Goal: Contribute content: Contribute content

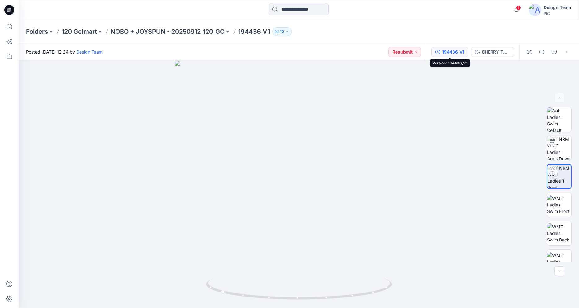
click at [447, 54] on div "194436_V1" at bounding box center [453, 52] width 22 height 7
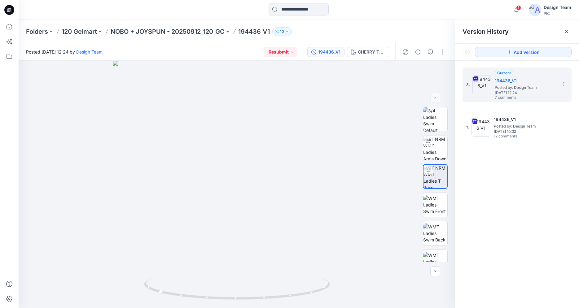
click at [10, 11] on icon at bounding box center [10, 11] width 2 height 0
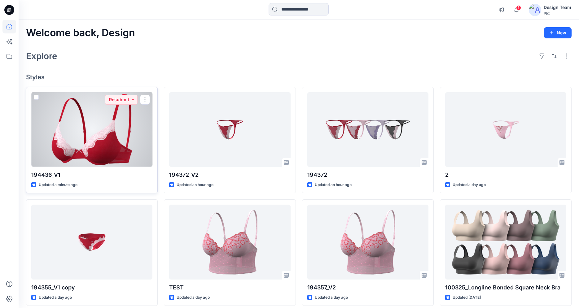
click at [113, 150] on div at bounding box center [91, 129] width 121 height 75
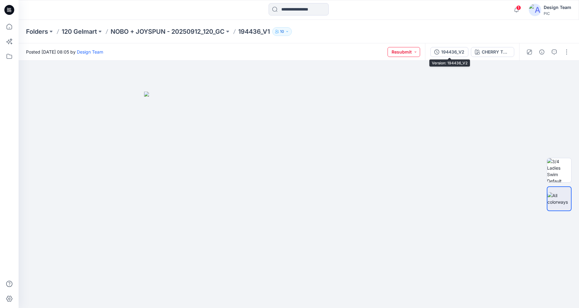
click at [402, 52] on button "Resubmit" at bounding box center [404, 52] width 33 height 10
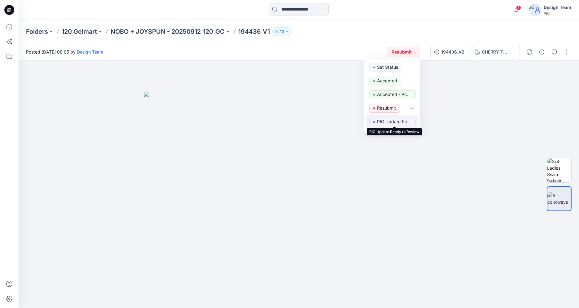
click at [389, 121] on p "PIC Update Ready to Review" at bounding box center [394, 122] width 35 height 8
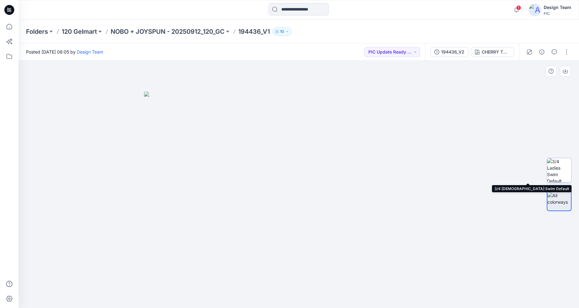
click at [567, 173] on img at bounding box center [559, 170] width 24 height 24
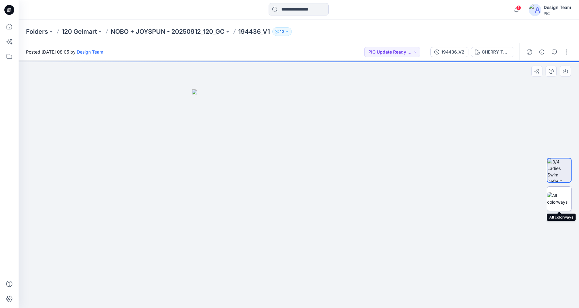
click at [564, 198] on img at bounding box center [559, 198] width 24 height 13
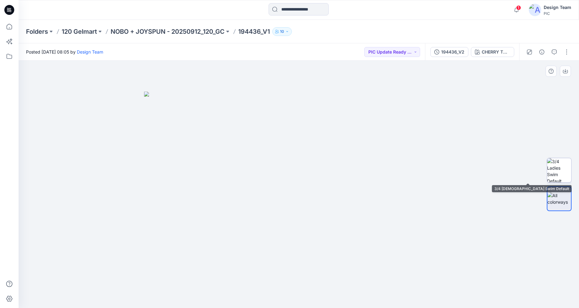
click at [566, 173] on img at bounding box center [559, 170] width 24 height 24
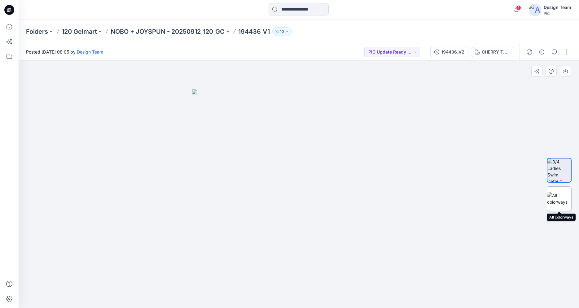
click at [561, 191] on div at bounding box center [559, 199] width 25 height 25
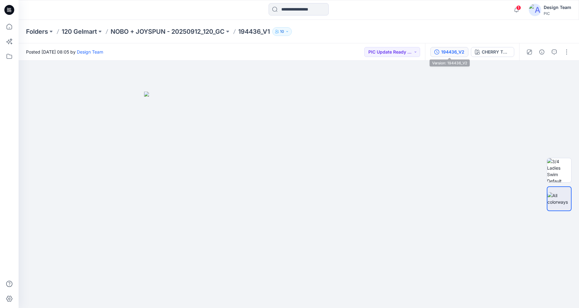
click at [450, 53] on div "194436_V2" at bounding box center [452, 52] width 23 height 7
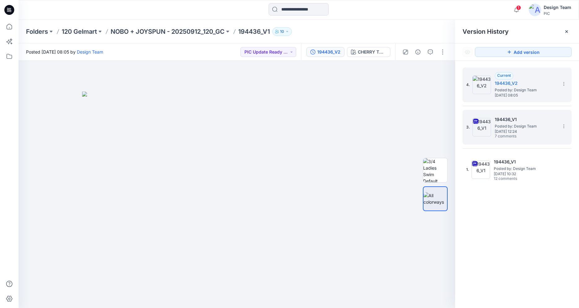
click at [485, 127] on img at bounding box center [482, 127] width 19 height 19
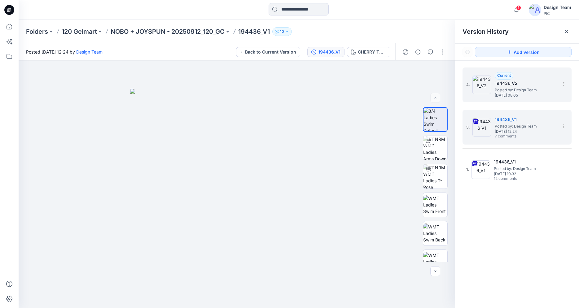
click at [482, 88] on img at bounding box center [482, 85] width 19 height 19
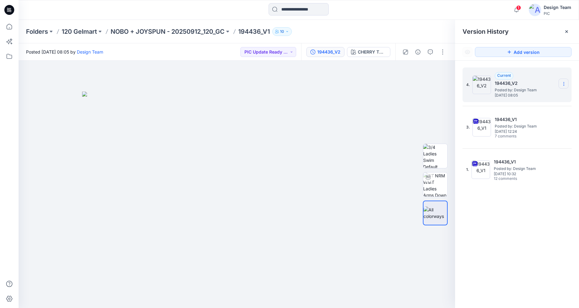
click at [563, 82] on icon at bounding box center [564, 84] width 5 height 5
click at [524, 124] on span "Delete Version" at bounding box center [521, 123] width 29 height 7
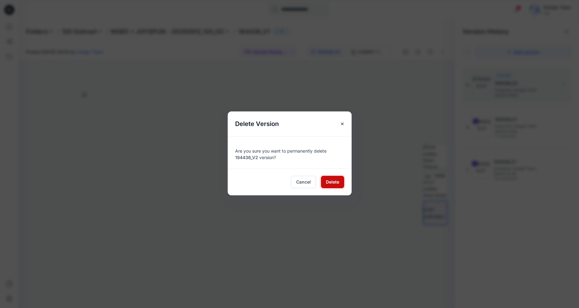
click at [331, 183] on span "Delete" at bounding box center [332, 182] width 13 height 7
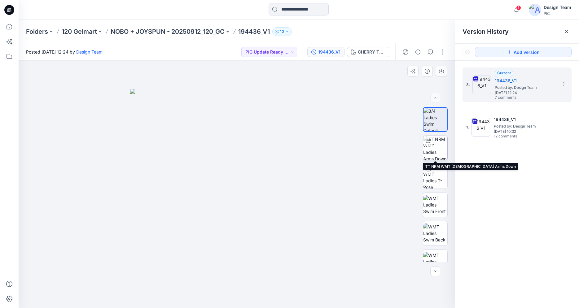
click at [431, 150] on img at bounding box center [435, 148] width 24 height 24
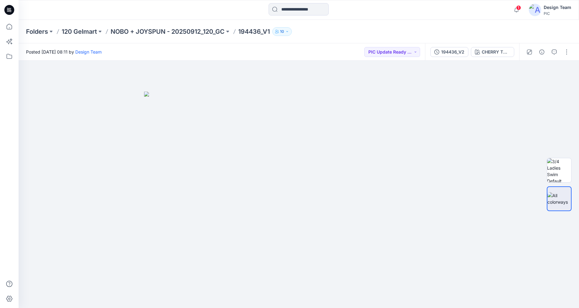
click at [5, 11] on icon at bounding box center [9, 10] width 10 height 10
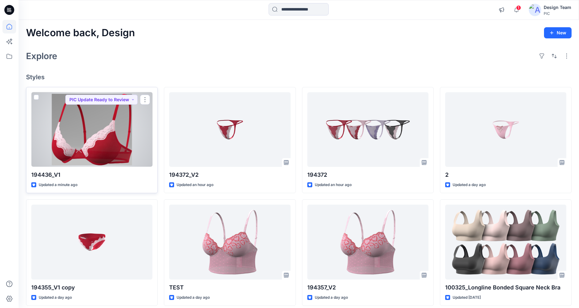
click at [99, 139] on div at bounding box center [91, 129] width 121 height 75
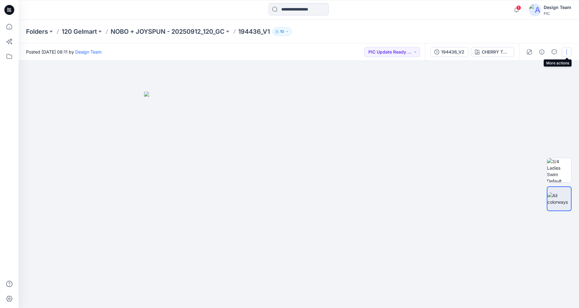
click at [566, 52] on button "button" at bounding box center [567, 52] width 10 height 10
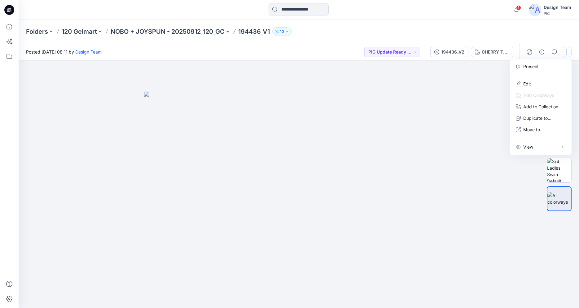
click at [474, 104] on div at bounding box center [299, 185] width 561 height 248
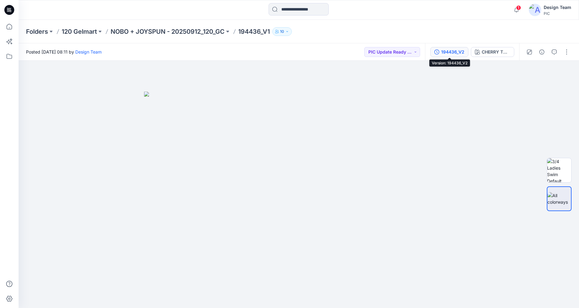
click at [441, 52] on button "194436_V2" at bounding box center [450, 52] width 38 height 10
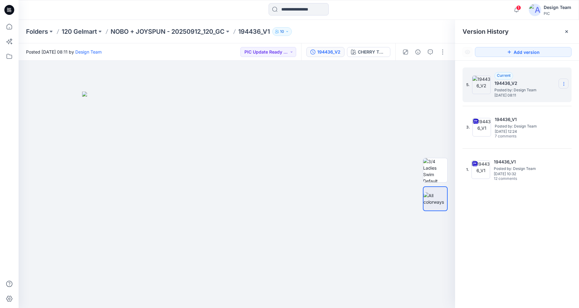
click at [567, 86] on section at bounding box center [564, 84] width 10 height 10
click at [530, 122] on span "Delete Version" at bounding box center [521, 123] width 29 height 7
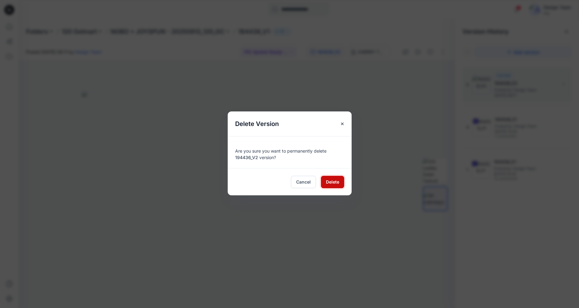
click at [328, 184] on span "Delete" at bounding box center [332, 182] width 13 height 7
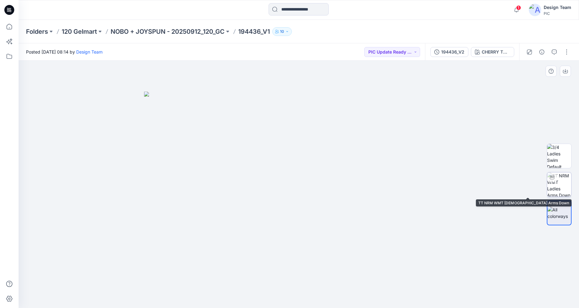
click at [563, 188] on img at bounding box center [559, 185] width 24 height 24
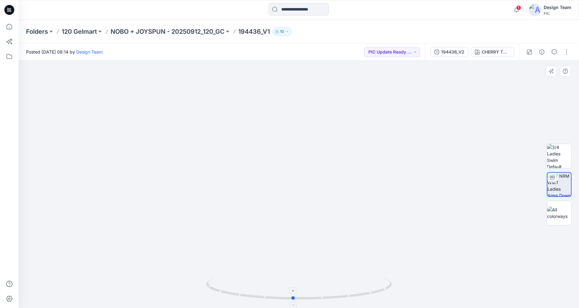
drag, startPoint x: 325, startPoint y: 299, endPoint x: 318, endPoint y: 300, distance: 7.1
click at [318, 300] on icon at bounding box center [300, 289] width 188 height 23
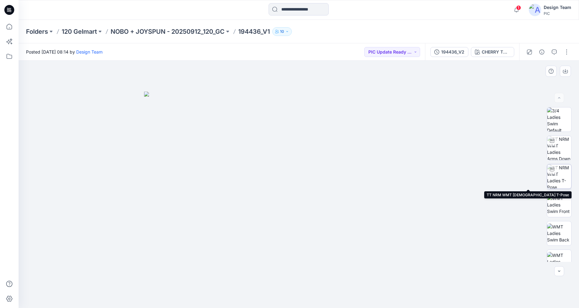
click at [560, 174] on img at bounding box center [559, 177] width 24 height 24
drag, startPoint x: 364, startPoint y: 296, endPoint x: 369, endPoint y: 283, distance: 13.8
click at [369, 283] on icon at bounding box center [300, 289] width 188 height 23
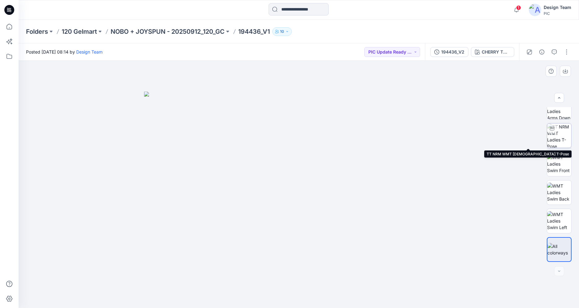
click at [558, 138] on img at bounding box center [559, 136] width 24 height 24
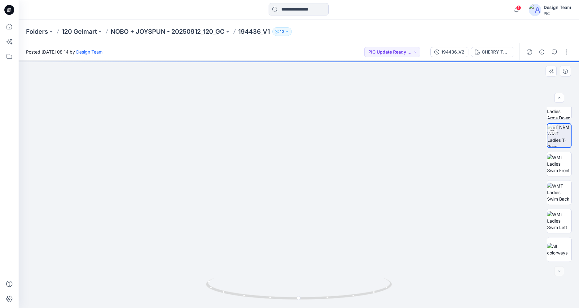
drag, startPoint x: 307, startPoint y: 197, endPoint x: 313, endPoint y: 101, distance: 96.0
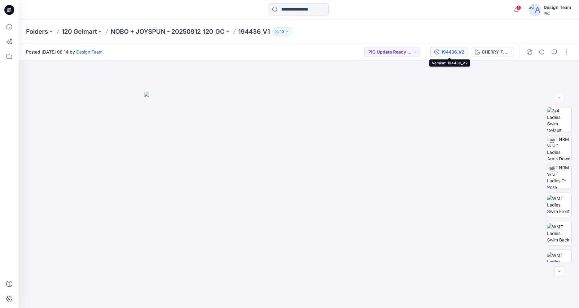
click at [442, 53] on div "194436_V2" at bounding box center [452, 52] width 23 height 7
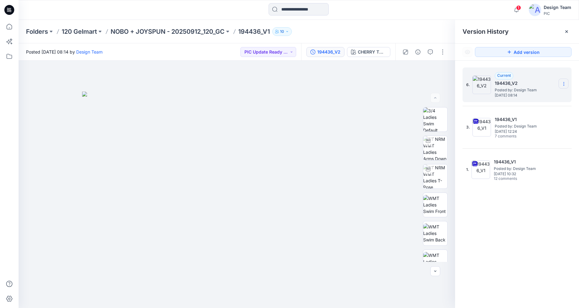
click at [564, 84] on icon at bounding box center [564, 84] width 0 height 0
click at [520, 124] on span "Delete Version" at bounding box center [521, 123] width 29 height 7
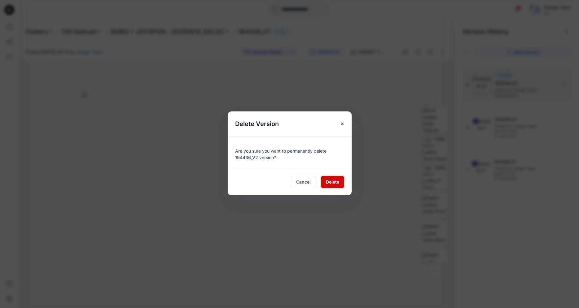
click at [331, 183] on span "Delete" at bounding box center [332, 182] width 13 height 7
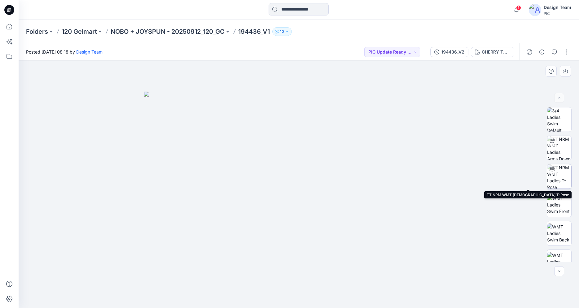
click at [564, 176] on img at bounding box center [559, 177] width 24 height 24
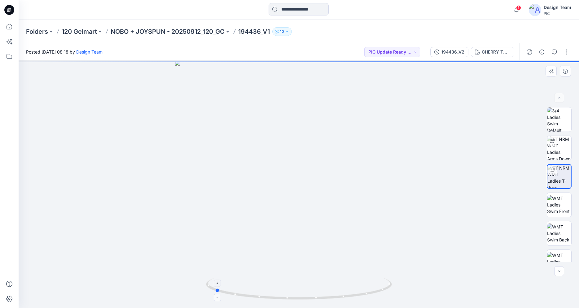
drag, startPoint x: 362, startPoint y: 296, endPoint x: 280, endPoint y: 287, distance: 82.7
click at [280, 287] on icon at bounding box center [300, 289] width 188 height 23
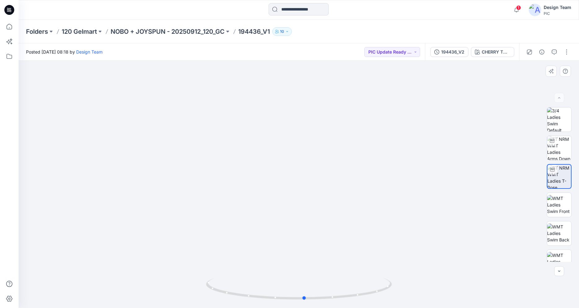
drag, startPoint x: 346, startPoint y: 297, endPoint x: 271, endPoint y: 269, distance: 80.0
click at [250, 293] on icon at bounding box center [300, 289] width 188 height 23
drag, startPoint x: 314, startPoint y: 298, endPoint x: 521, endPoint y: 308, distance: 206.7
click at [521, 308] on div at bounding box center [299, 185] width 561 height 248
drag, startPoint x: 360, startPoint y: 295, endPoint x: 293, endPoint y: 282, distance: 68.5
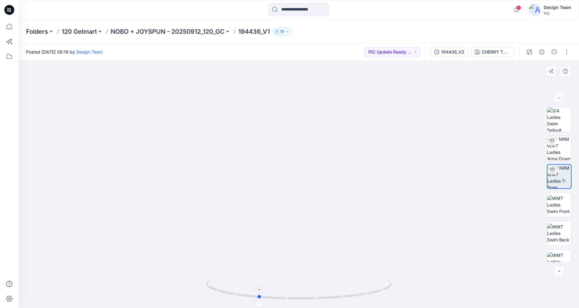
click at [293, 282] on icon at bounding box center [300, 289] width 188 height 23
drag, startPoint x: 302, startPoint y: 300, endPoint x: 309, endPoint y: 300, distance: 6.8
click at [309, 300] on icon at bounding box center [300, 289] width 188 height 23
drag, startPoint x: 271, startPoint y: 299, endPoint x: 260, endPoint y: 279, distance: 23.2
click at [260, 279] on icon at bounding box center [300, 289] width 188 height 23
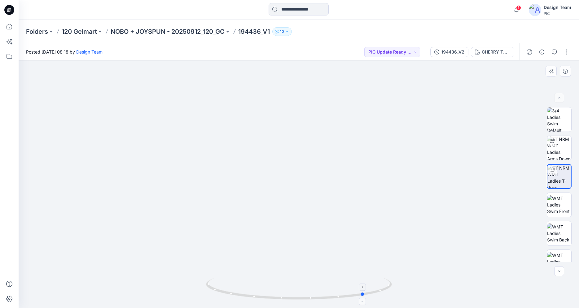
click at [244, 287] on icon at bounding box center [300, 289] width 188 height 23
drag, startPoint x: 316, startPoint y: 299, endPoint x: 267, endPoint y: 293, distance: 49.4
click at [267, 293] on icon at bounding box center [300, 289] width 188 height 23
click at [492, 51] on div "CHERRY TOMATO" at bounding box center [496, 52] width 29 height 7
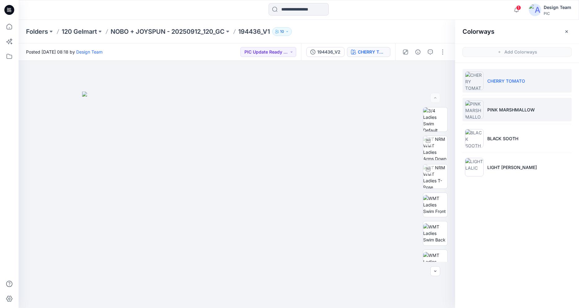
click at [513, 113] on li "PINK MARSHMALLOW" at bounding box center [517, 110] width 109 height 24
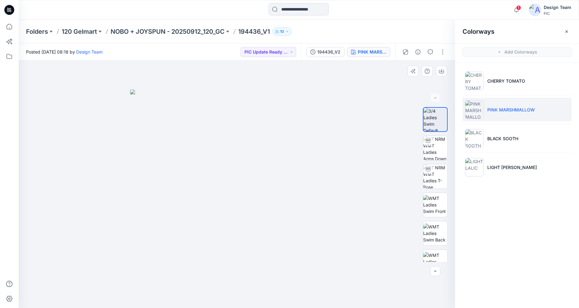
drag, startPoint x: 171, startPoint y: 248, endPoint x: 196, endPoint y: 254, distance: 25.1
drag, startPoint x: 195, startPoint y: 214, endPoint x: 140, endPoint y: 212, distance: 54.9
click at [140, 212] on img at bounding box center [237, 199] width 214 height 219
drag, startPoint x: 142, startPoint y: 214, endPoint x: 167, endPoint y: 221, distance: 26.1
click at [9, 11] on icon at bounding box center [9, 10] width 10 height 10
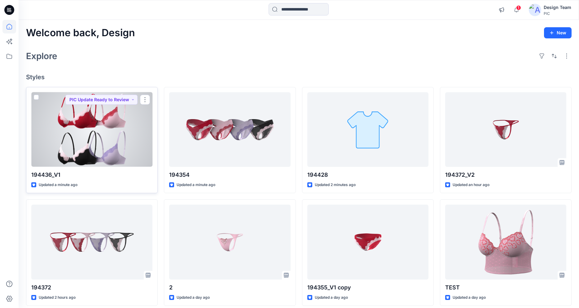
click at [109, 134] on div at bounding box center [91, 129] width 121 height 75
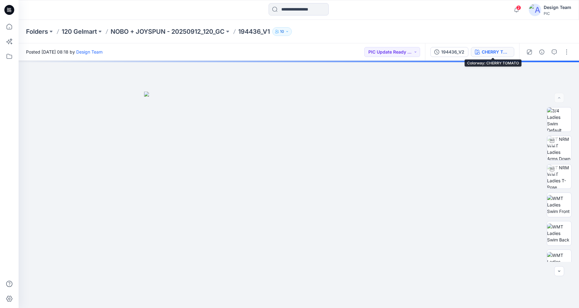
click at [493, 50] on div "CHERRY TOMATO" at bounding box center [496, 52] width 29 height 7
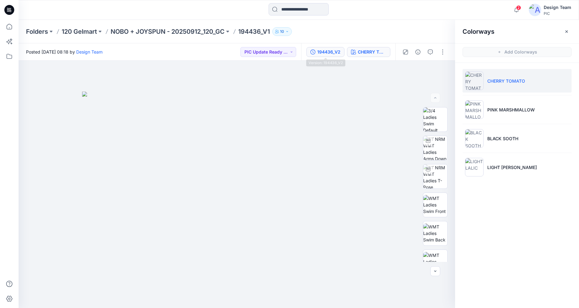
click at [328, 56] on button "194436_V2" at bounding box center [326, 52] width 38 height 10
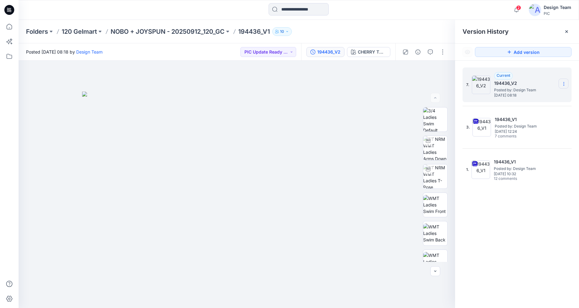
click at [566, 85] on icon at bounding box center [564, 84] width 5 height 5
click at [519, 123] on span "Delete Version" at bounding box center [521, 123] width 29 height 7
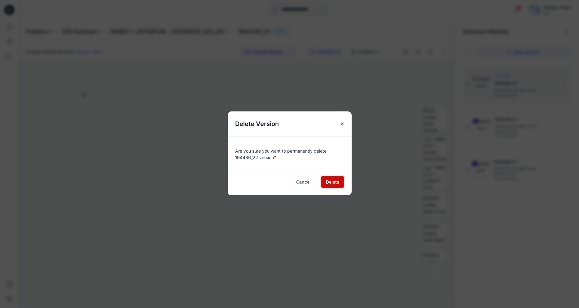
click at [326, 179] on span "Delete" at bounding box center [332, 182] width 13 height 7
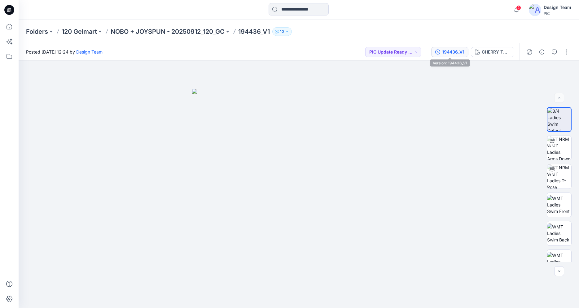
click at [446, 56] on button "194436_V1" at bounding box center [449, 52] width 37 height 10
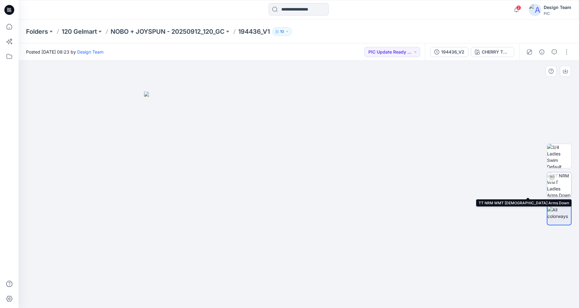
click at [562, 187] on img at bounding box center [559, 185] width 24 height 24
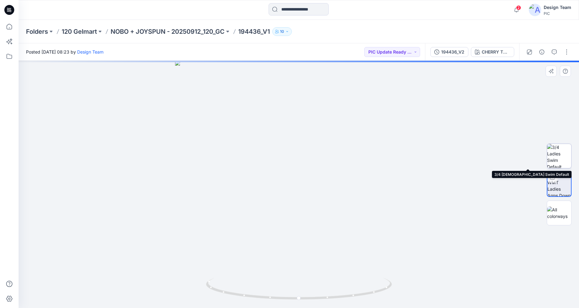
click at [553, 158] on img at bounding box center [559, 156] width 24 height 24
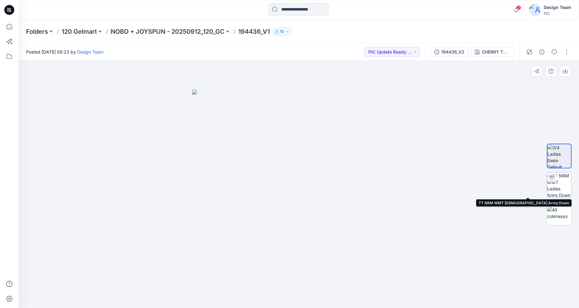
click at [555, 192] on img at bounding box center [559, 185] width 24 height 24
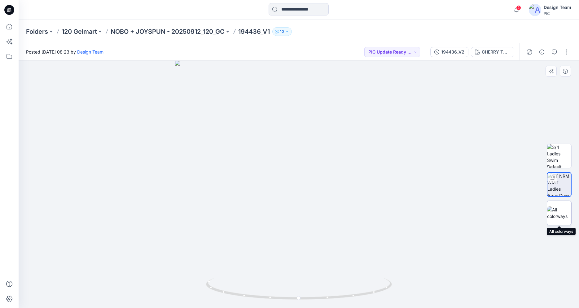
click at [565, 218] on img at bounding box center [559, 213] width 24 height 13
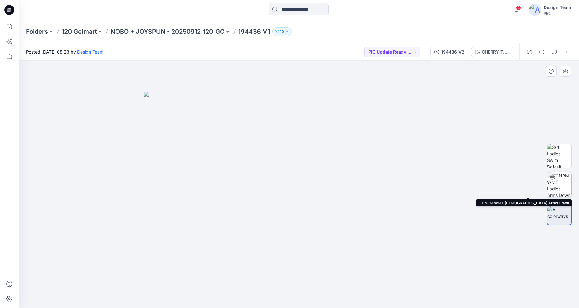
click at [560, 187] on img at bounding box center [559, 185] width 24 height 24
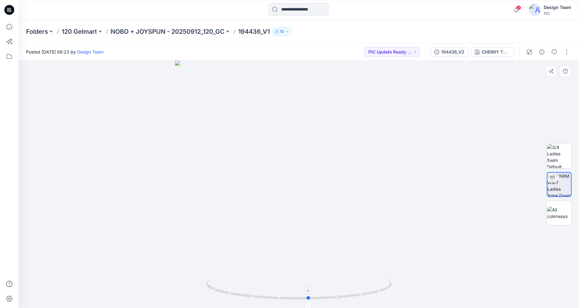
drag, startPoint x: 360, startPoint y: 295, endPoint x: 365, endPoint y: 294, distance: 5.0
click at [370, 297] on icon at bounding box center [300, 289] width 188 height 23
drag, startPoint x: 346, startPoint y: 298, endPoint x: 251, endPoint y: 285, distance: 95.9
click at [251, 285] on icon at bounding box center [300, 289] width 188 height 23
click at [558, 219] on img at bounding box center [559, 213] width 24 height 13
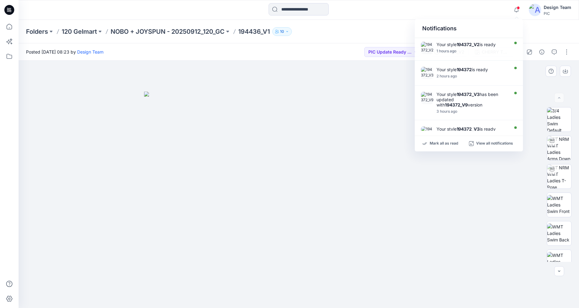
click at [532, 88] on div at bounding box center [299, 185] width 561 height 248
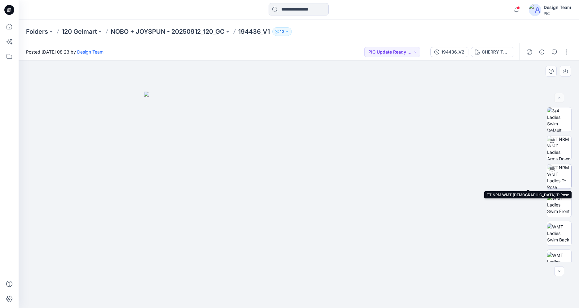
click at [564, 177] on img at bounding box center [559, 177] width 24 height 24
drag, startPoint x: 303, startPoint y: 239, endPoint x: 313, endPoint y: 160, distance: 79.7
drag, startPoint x: 342, startPoint y: 295, endPoint x: 256, endPoint y: 284, distance: 87.5
click at [256, 284] on icon at bounding box center [300, 289] width 188 height 23
drag, startPoint x: 317, startPoint y: 298, endPoint x: 420, endPoint y: 308, distance: 102.7
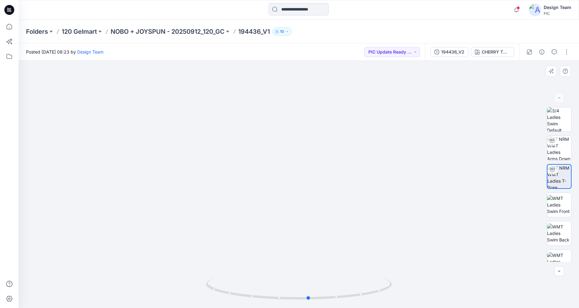
click at [420, 308] on div at bounding box center [299, 185] width 561 height 248
click at [9, 11] on icon at bounding box center [8, 10] width 2 height 0
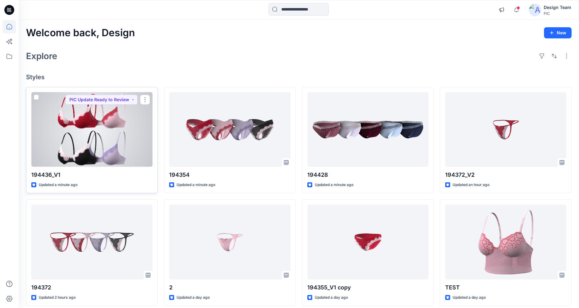
click at [116, 145] on div at bounding box center [91, 129] width 121 height 75
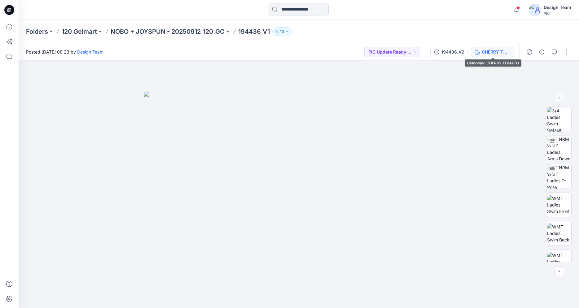
click at [488, 54] on div "CHERRY TOMATO" at bounding box center [496, 52] width 29 height 7
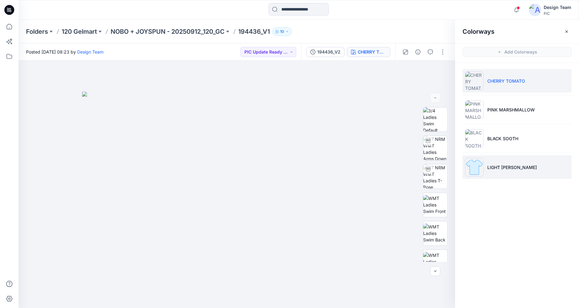
click at [499, 164] on p "LIGHT [PERSON_NAME]" at bounding box center [513, 167] width 50 height 7
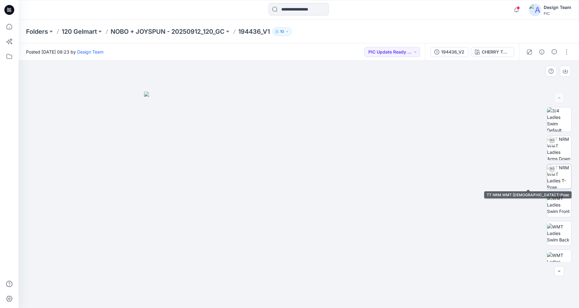
click at [554, 181] on img at bounding box center [559, 177] width 24 height 24
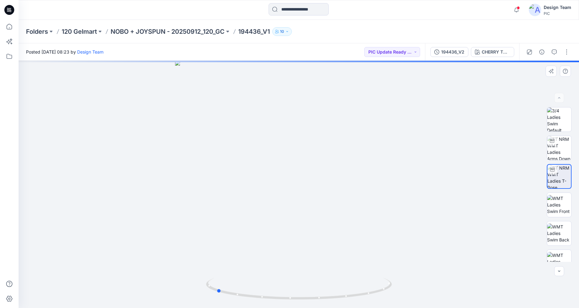
drag, startPoint x: 326, startPoint y: 296, endPoint x: 251, endPoint y: 275, distance: 78.2
click at [244, 289] on icon at bounding box center [300, 289] width 188 height 23
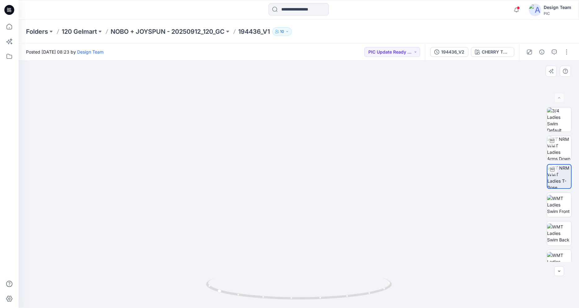
drag, startPoint x: 413, startPoint y: 96, endPoint x: 369, endPoint y: 200, distance: 113.2
drag, startPoint x: 275, startPoint y: 201, endPoint x: 291, endPoint y: 97, distance: 104.4
drag, startPoint x: 235, startPoint y: 297, endPoint x: 302, endPoint y: 302, distance: 66.8
click at [302, 302] on div at bounding box center [299, 292] width 186 height 31
drag, startPoint x: 306, startPoint y: 126, endPoint x: 298, endPoint y: 244, distance: 118.6
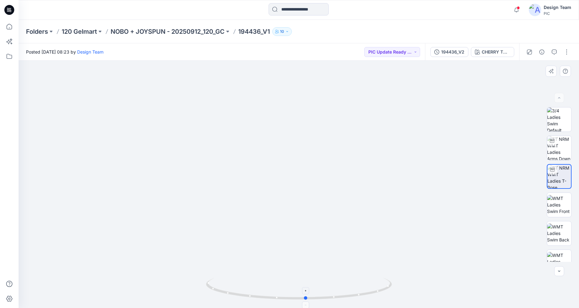
click at [329, 300] on icon at bounding box center [300, 289] width 188 height 23
click at [489, 49] on div "CHERRY TOMATO" at bounding box center [496, 52] width 29 height 7
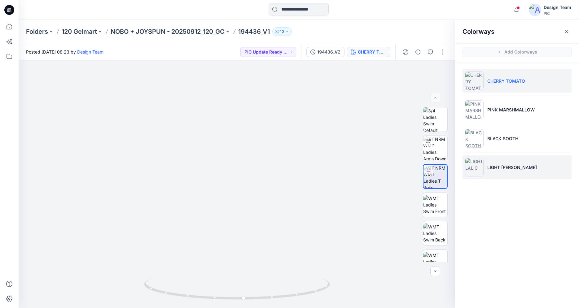
click at [476, 166] on img at bounding box center [474, 167] width 19 height 19
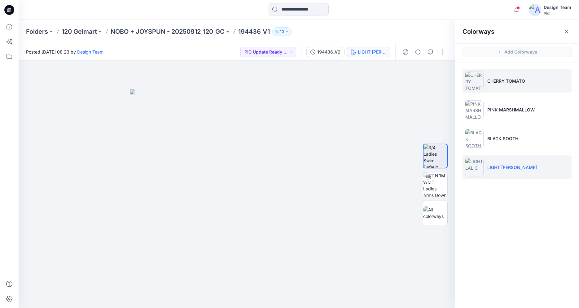
click at [511, 80] on p "CHERRY TOMATO" at bounding box center [507, 81] width 38 height 7
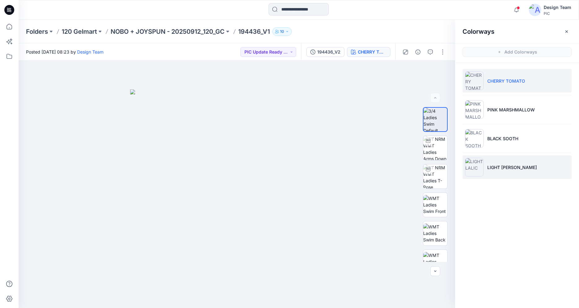
click at [502, 170] on p "LIGHT [PERSON_NAME]" at bounding box center [513, 167] width 50 height 7
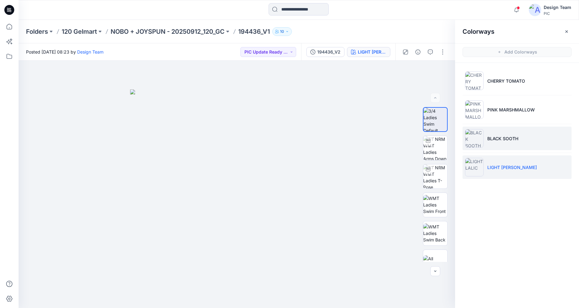
click at [475, 149] on li "BLACK SOOTH" at bounding box center [517, 139] width 109 height 24
click at [477, 144] on img at bounding box center [474, 138] width 19 height 19
click at [473, 163] on img at bounding box center [474, 167] width 19 height 19
click at [472, 144] on img at bounding box center [474, 138] width 19 height 19
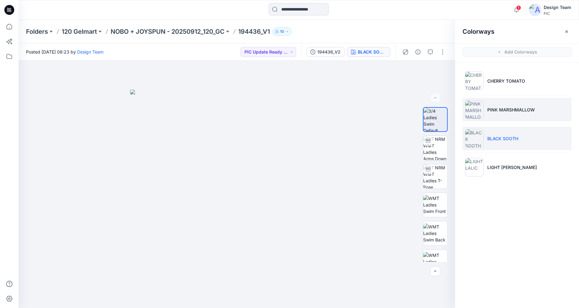
click at [477, 110] on img at bounding box center [474, 109] width 19 height 19
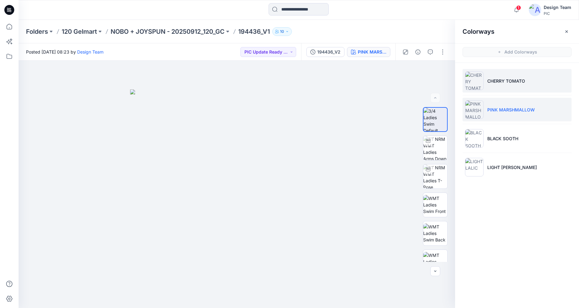
click at [476, 81] on img at bounding box center [474, 81] width 19 height 19
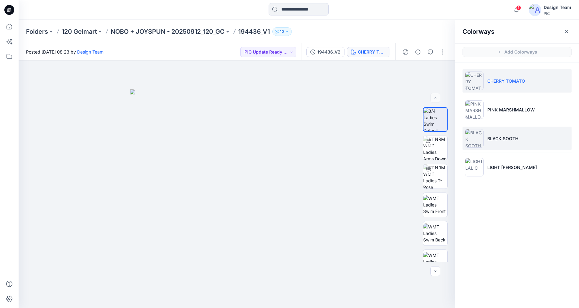
click at [481, 142] on img at bounding box center [474, 138] width 19 height 19
click at [568, 33] on icon "button" at bounding box center [567, 31] width 2 height 2
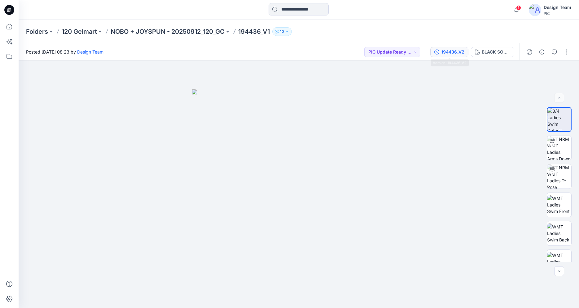
click at [457, 51] on div "194436_V2" at bounding box center [452, 52] width 23 height 7
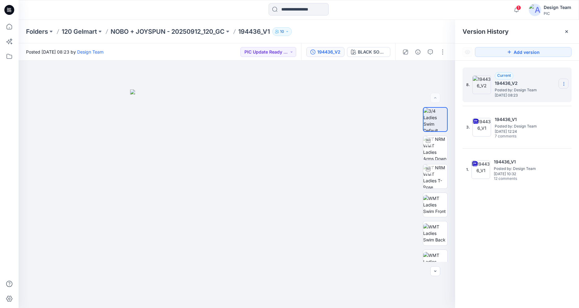
click at [565, 85] on icon at bounding box center [564, 84] width 5 height 5
click at [539, 120] on div "Delete Version" at bounding box center [531, 123] width 72 height 12
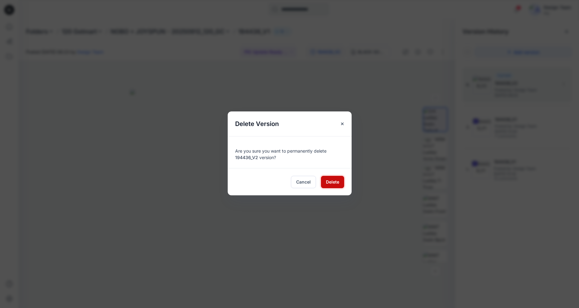
click at [329, 180] on span "Delete" at bounding box center [332, 182] width 13 height 7
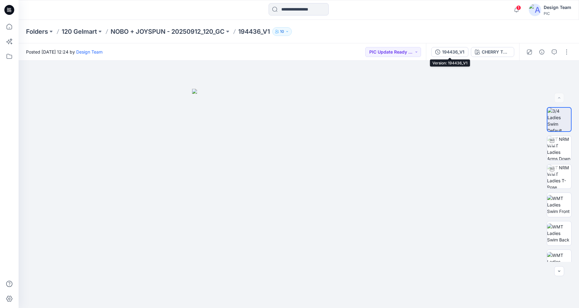
click at [448, 50] on div "194436_V1" at bounding box center [453, 52] width 22 height 7
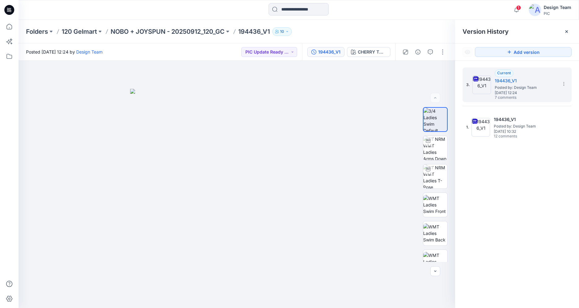
click at [9, 9] on icon at bounding box center [9, 9] width 3 height 0
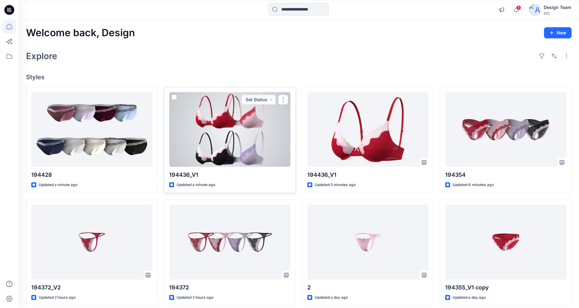
click at [256, 148] on div at bounding box center [229, 129] width 121 height 75
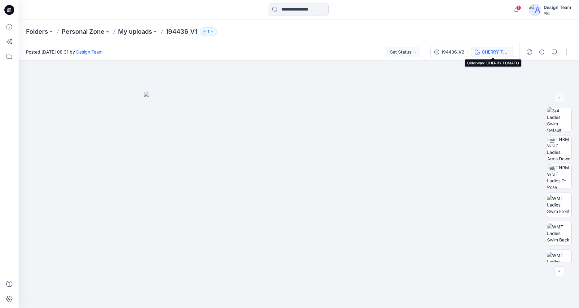
click at [480, 56] on button "CHERRY TOMATO" at bounding box center [492, 52] width 43 height 10
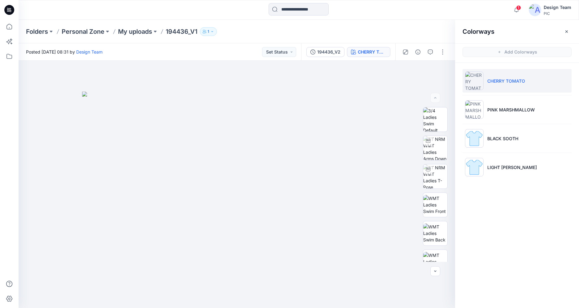
click at [14, 7] on icon at bounding box center [9, 10] width 10 height 20
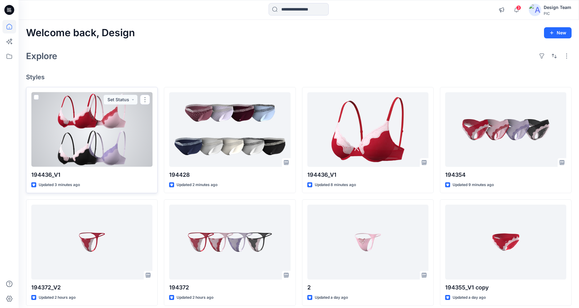
click at [115, 134] on div at bounding box center [91, 129] width 121 height 75
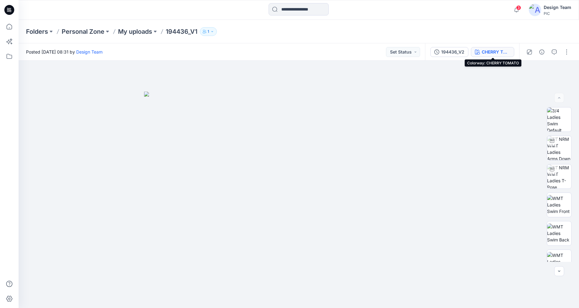
click at [493, 53] on div "CHERRY TOMATO" at bounding box center [496, 52] width 29 height 7
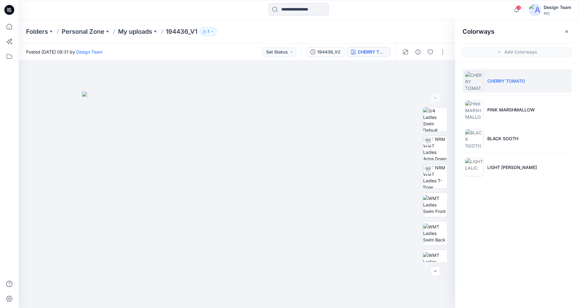
click at [493, 84] on p "CHERRY TOMATO" at bounding box center [507, 81] width 38 height 7
click at [442, 54] on button "button" at bounding box center [443, 52] width 10 height 10
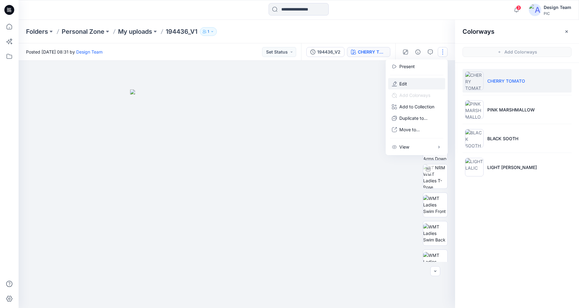
click at [405, 84] on p "Edit" at bounding box center [404, 84] width 8 height 7
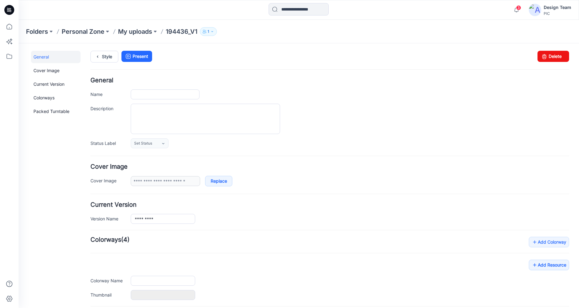
type input "*********"
type input "**********"
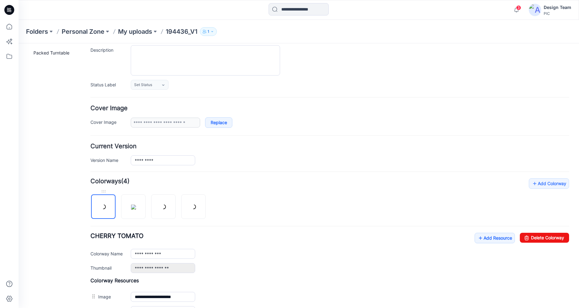
scroll to position [149, 0]
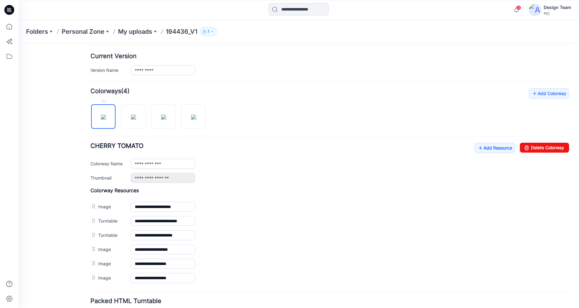
click at [101, 119] on img at bounding box center [103, 117] width 5 height 5
click at [101, 118] on img at bounding box center [103, 117] width 5 height 5
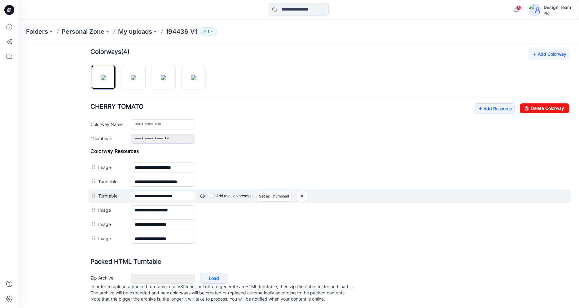
scroll to position [197, 0]
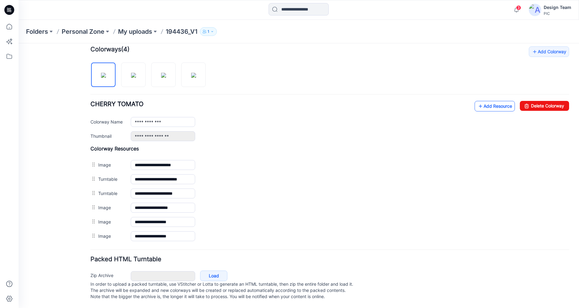
click at [484, 101] on link "Add Resource" at bounding box center [495, 106] width 40 height 11
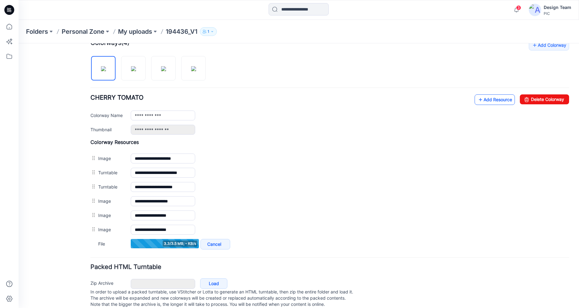
click at [479, 101] on link "Add Resource" at bounding box center [495, 100] width 40 height 11
click at [485, 101] on link "Add Resource" at bounding box center [495, 100] width 40 height 11
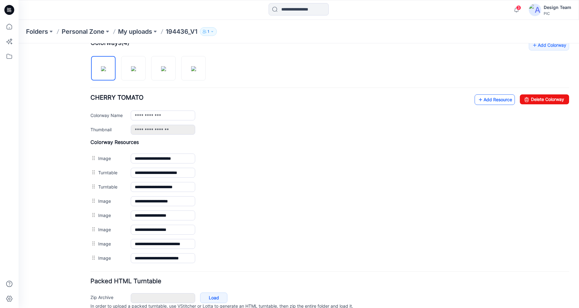
click at [496, 99] on link "Add Resource" at bounding box center [495, 100] width 40 height 11
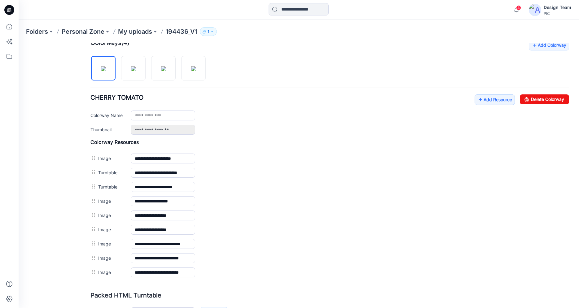
click at [9, 6] on icon at bounding box center [9, 10] width 10 height 10
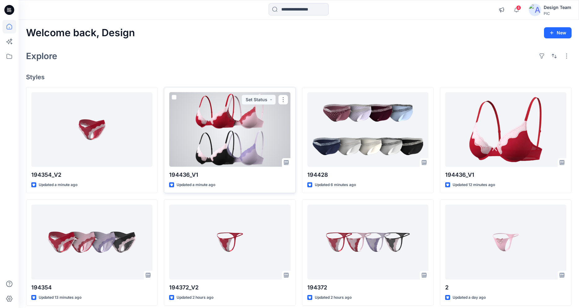
click at [194, 123] on div at bounding box center [229, 129] width 121 height 75
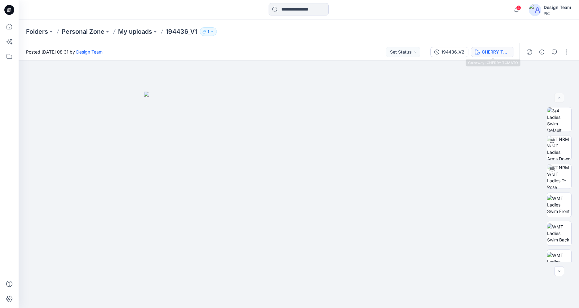
click at [494, 54] on div "CHERRY TOMATO" at bounding box center [496, 52] width 29 height 7
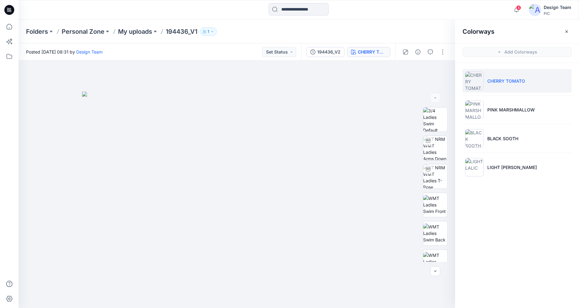
click at [497, 91] on li "CHERRY TOMATO" at bounding box center [517, 81] width 109 height 24
click at [495, 84] on p "CHERRY TOMATO" at bounding box center [507, 81] width 38 height 7
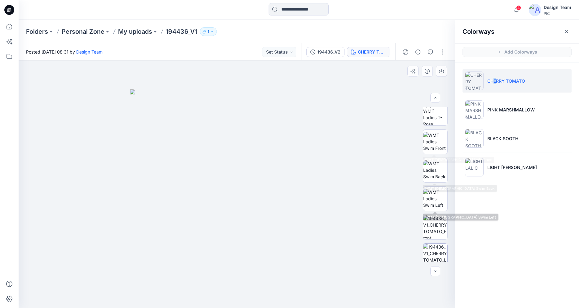
scroll to position [126, 0]
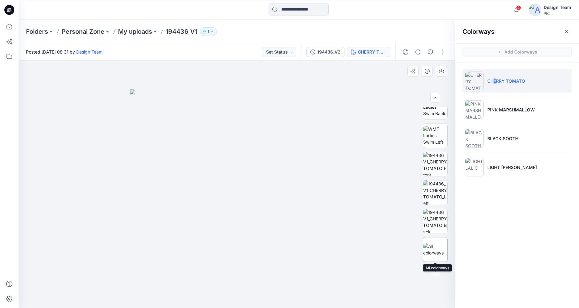
click at [436, 249] on img at bounding box center [435, 249] width 24 height 13
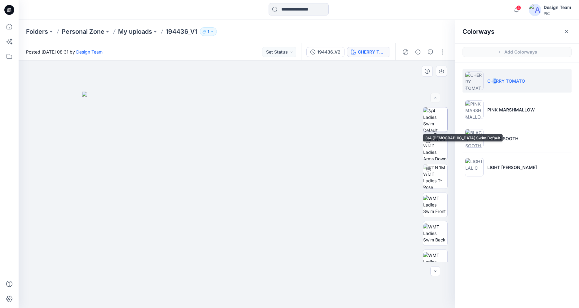
click at [438, 123] on img at bounding box center [435, 120] width 24 height 24
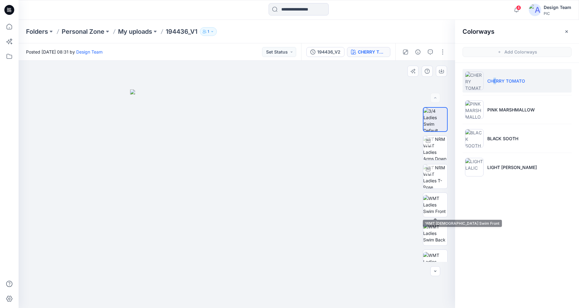
scroll to position [126, 0]
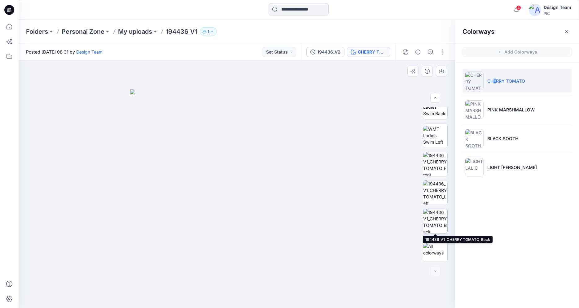
click at [435, 222] on img at bounding box center [435, 221] width 24 height 24
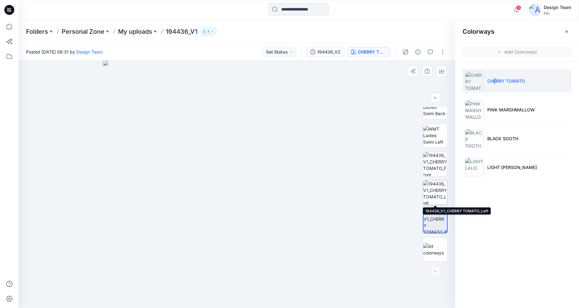
click at [434, 187] on img at bounding box center [435, 193] width 24 height 24
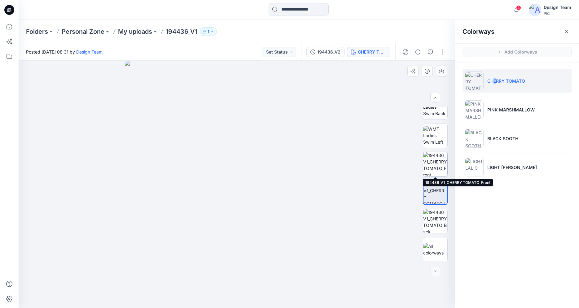
click at [434, 162] on img at bounding box center [435, 164] width 24 height 24
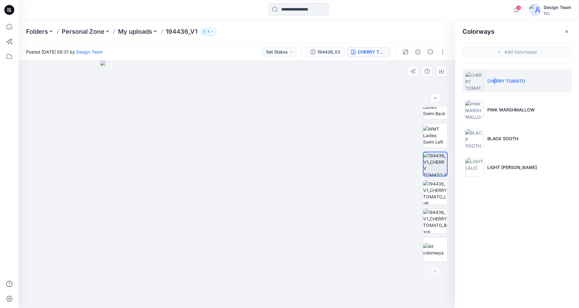
drag, startPoint x: 255, startPoint y: 226, endPoint x: 245, endPoint y: 246, distance: 22.0
click at [435, 196] on img at bounding box center [435, 193] width 24 height 24
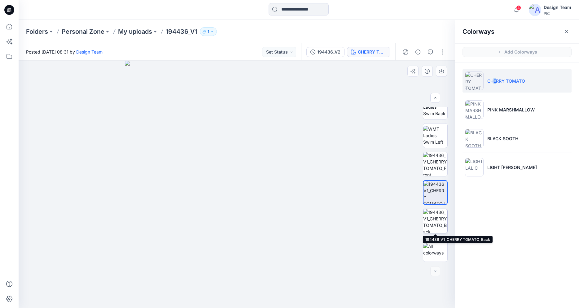
click at [431, 221] on img at bounding box center [435, 221] width 24 height 24
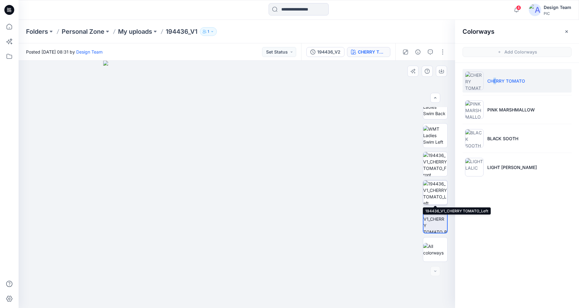
click at [433, 195] on img at bounding box center [435, 193] width 24 height 24
click at [432, 214] on img at bounding box center [435, 221] width 24 height 24
click at [9, 9] on icon at bounding box center [9, 10] width 10 height 10
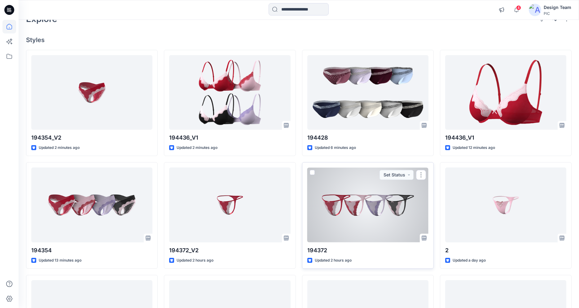
scroll to position [140, 0]
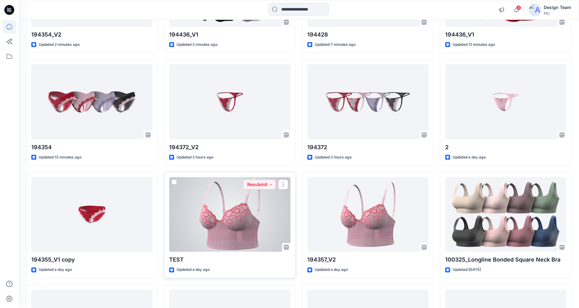
click at [265, 229] on div at bounding box center [229, 214] width 121 height 75
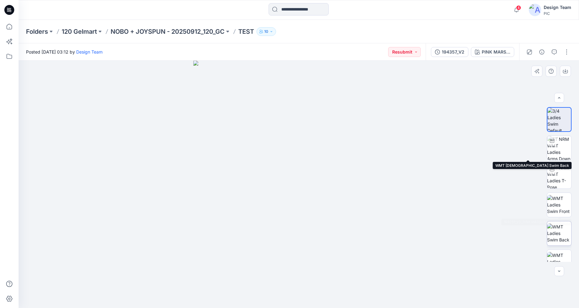
scroll to position [98, 0]
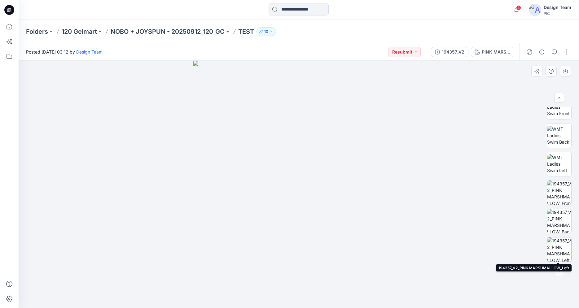
click at [559, 249] on img at bounding box center [559, 250] width 24 height 24
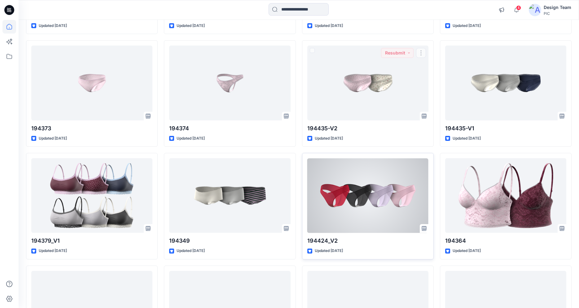
scroll to position [624, 0]
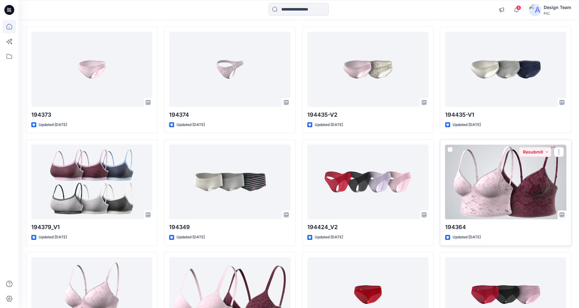
click at [482, 171] on div at bounding box center [505, 182] width 121 height 75
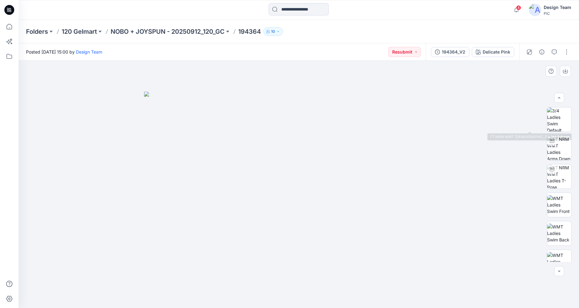
scroll to position [155, 0]
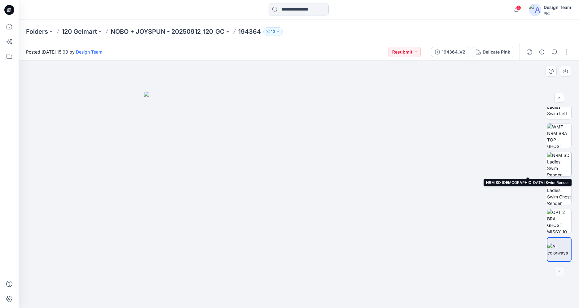
click at [560, 166] on img at bounding box center [559, 164] width 24 height 24
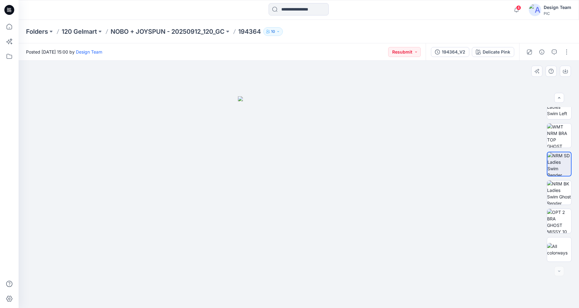
drag, startPoint x: 349, startPoint y: 231, endPoint x: 349, endPoint y: 238, distance: 6.8
click at [11, 8] on icon at bounding box center [9, 10] width 10 height 10
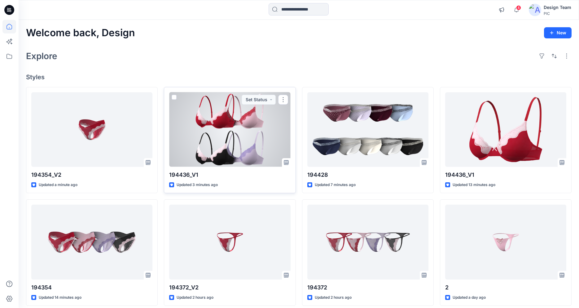
click at [228, 135] on div at bounding box center [229, 129] width 121 height 75
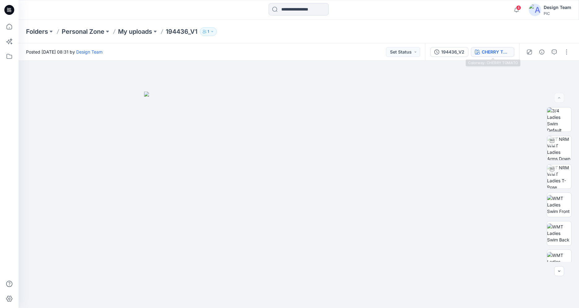
click at [482, 52] on div "CHERRY TOMATO" at bounding box center [496, 52] width 29 height 7
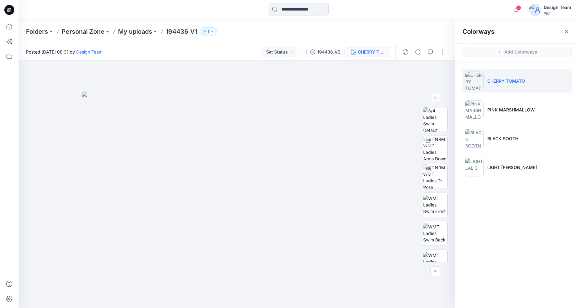
click at [498, 82] on p "CHERRY TOMATO" at bounding box center [507, 81] width 38 height 7
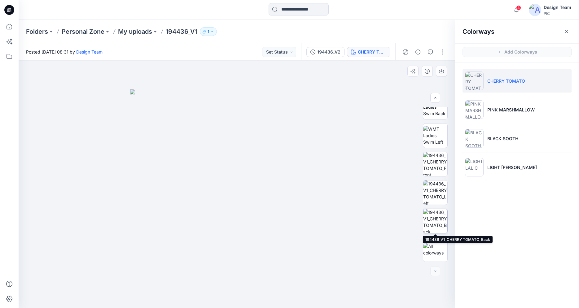
click at [435, 223] on img at bounding box center [435, 221] width 24 height 24
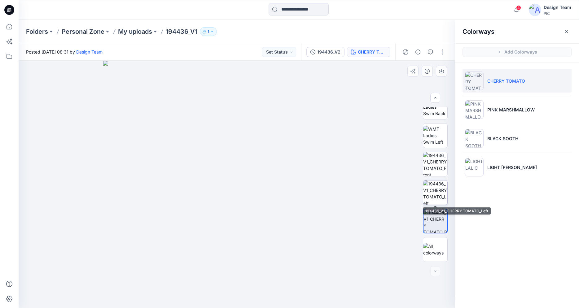
click at [427, 195] on img at bounding box center [435, 193] width 24 height 24
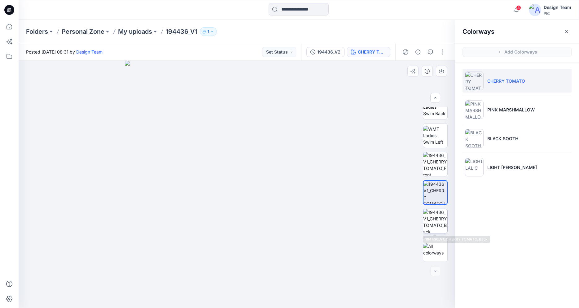
click at [431, 220] on img at bounding box center [435, 221] width 24 height 24
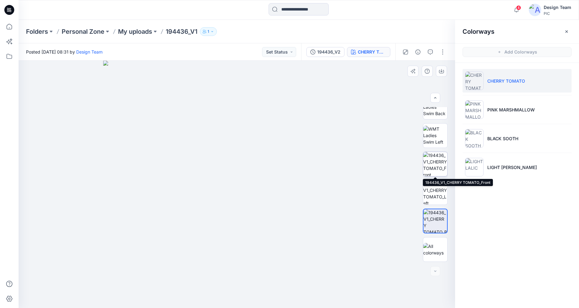
click at [434, 167] on img at bounding box center [435, 164] width 24 height 24
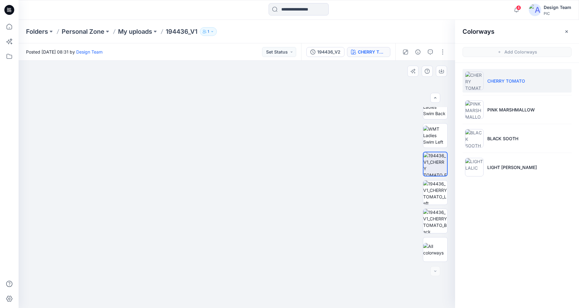
drag, startPoint x: 256, startPoint y: 263, endPoint x: 236, endPoint y: 158, distance: 106.6
drag, startPoint x: 190, startPoint y: 212, endPoint x: 226, endPoint y: 213, distance: 36.0
click at [433, 193] on img at bounding box center [435, 193] width 24 height 24
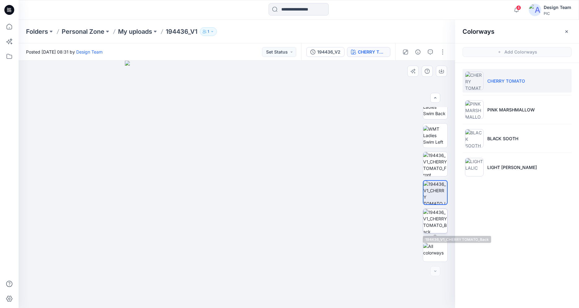
click at [435, 216] on img at bounding box center [435, 221] width 24 height 24
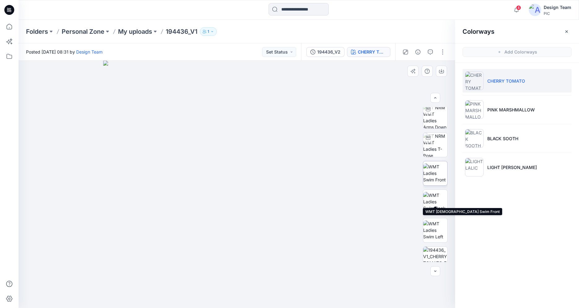
scroll to position [0, 0]
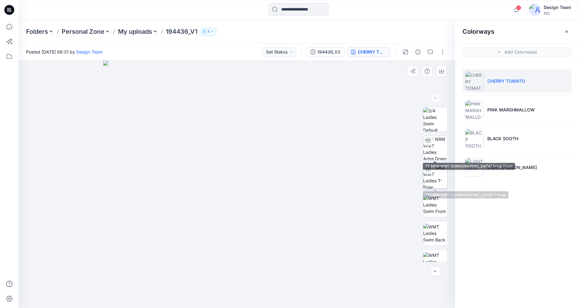
click at [426, 173] on div at bounding box center [428, 170] width 10 height 10
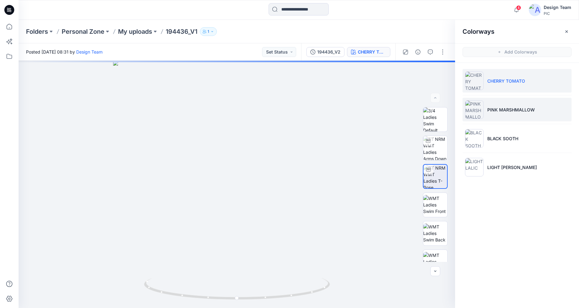
click at [493, 105] on li "PINK MARSHMALLOW" at bounding box center [517, 110] width 109 height 24
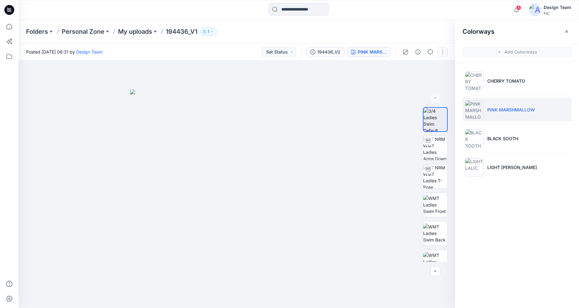
click at [439, 53] on button "button" at bounding box center [443, 52] width 10 height 10
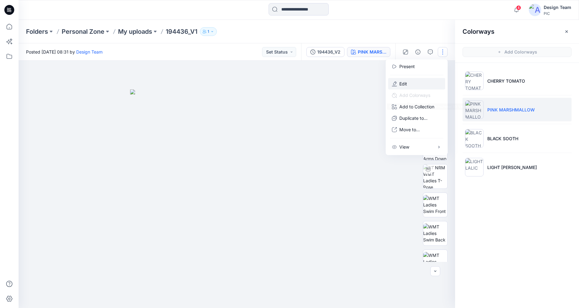
click at [409, 85] on button "Edit" at bounding box center [416, 83] width 57 height 11
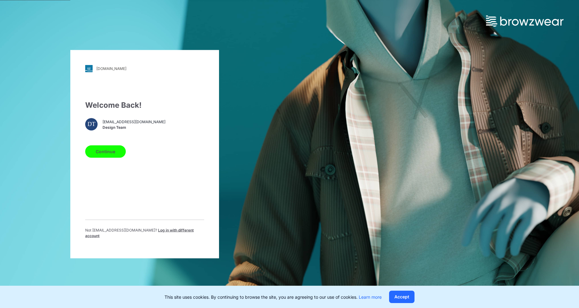
click at [110, 153] on button "Continue" at bounding box center [105, 151] width 41 height 12
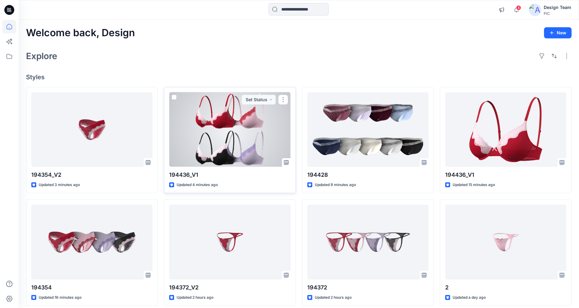
click at [239, 140] on div at bounding box center [229, 129] width 121 height 75
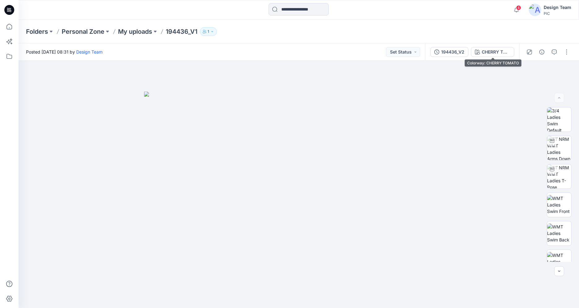
click at [489, 52] on div "CHERRY TOMATO" at bounding box center [496, 52] width 29 height 7
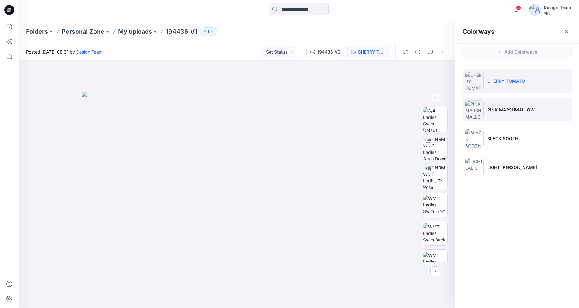
click at [498, 110] on p "PINK MARSHMALLOW" at bounding box center [511, 110] width 47 height 7
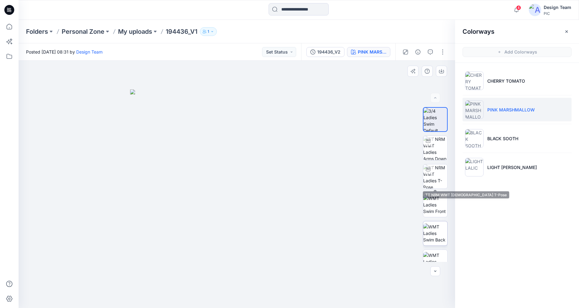
scroll to position [41, 0]
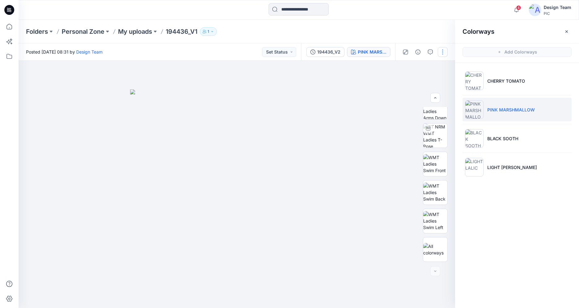
click at [445, 52] on button "button" at bounding box center [443, 52] width 10 height 10
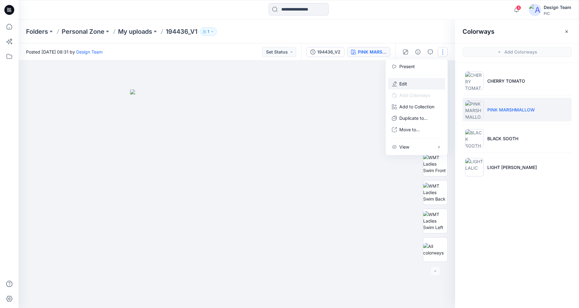
click at [411, 84] on button "Edit" at bounding box center [416, 83] width 57 height 11
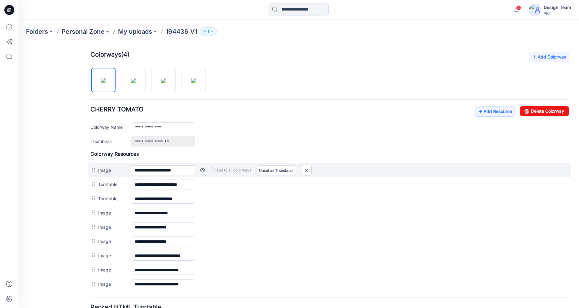
scroll to position [186, 0]
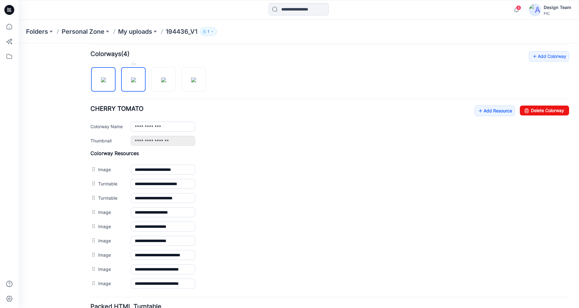
click at [131, 79] on img at bounding box center [133, 79] width 5 height 5
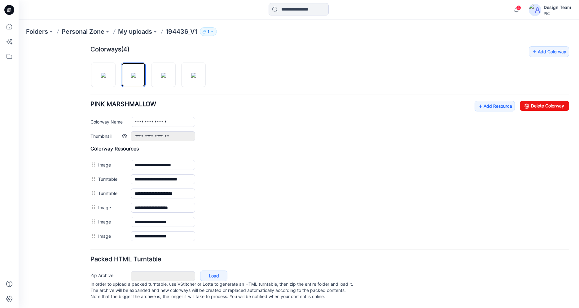
scroll to position [197, 0]
click at [481, 102] on link "Add Resource" at bounding box center [495, 106] width 40 height 11
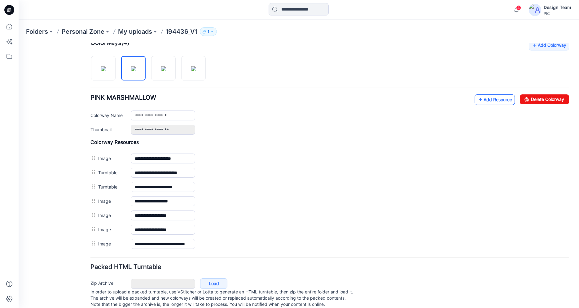
click at [494, 97] on link "Add Resource" at bounding box center [495, 100] width 40 height 11
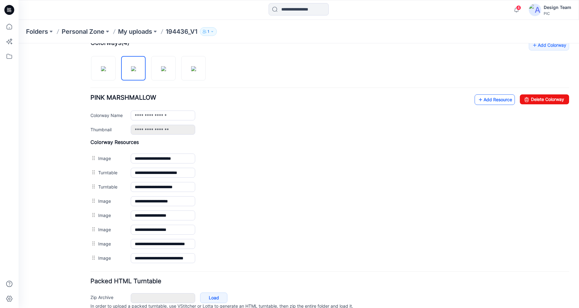
click at [487, 99] on link "Add Resource" at bounding box center [495, 100] width 40 height 11
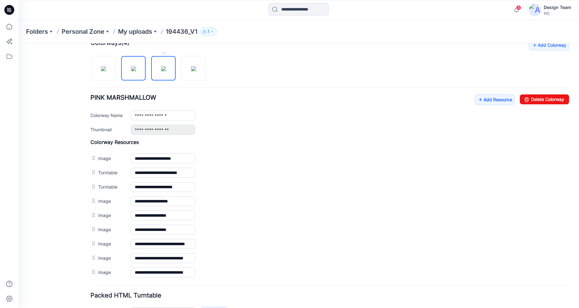
click at [161, 71] on img at bounding box center [163, 68] width 5 height 5
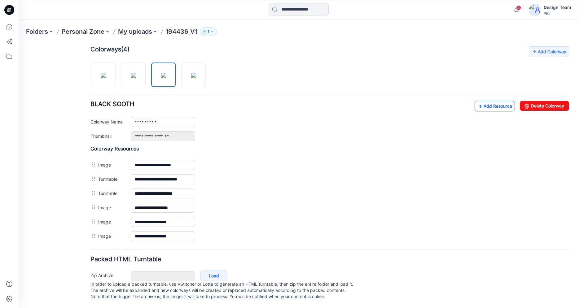
click at [493, 101] on link "Add Resource" at bounding box center [495, 106] width 40 height 11
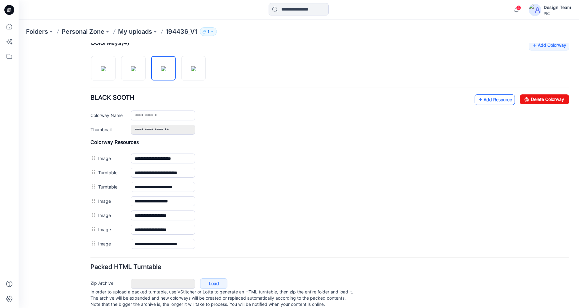
click at [496, 100] on link "Add Resource" at bounding box center [495, 100] width 40 height 11
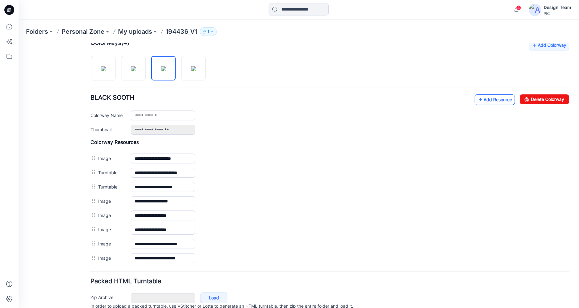
click at [488, 102] on link "Add Resource" at bounding box center [495, 100] width 40 height 11
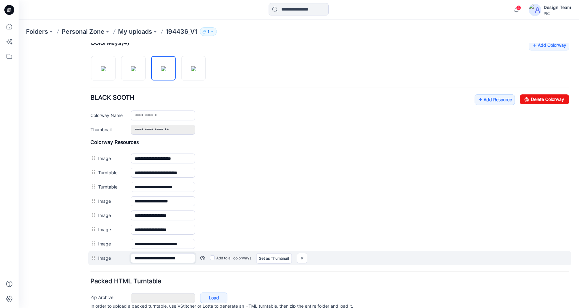
click at [147, 261] on input "**********" at bounding box center [163, 259] width 64 height 10
click at [203, 259] on link at bounding box center [202, 258] width 5 height 5
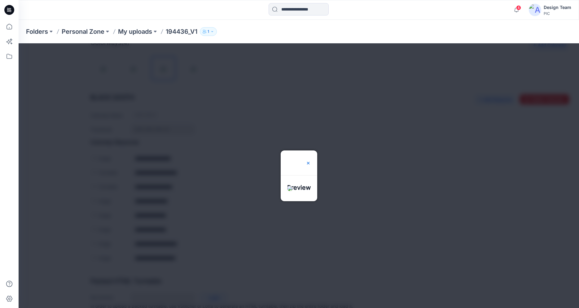
click at [311, 161] on img at bounding box center [308, 163] width 5 height 5
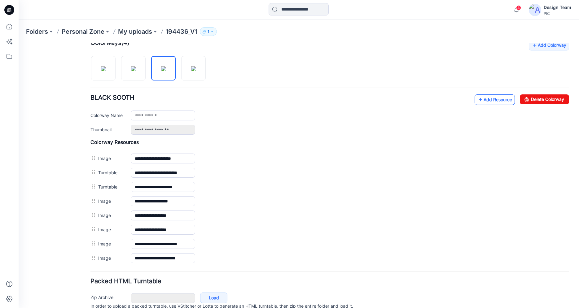
click at [478, 99] on icon at bounding box center [481, 100] width 6 height 10
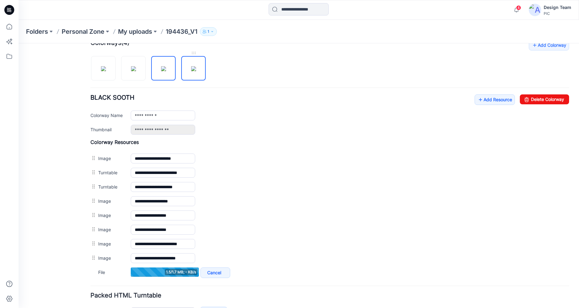
click at [195, 66] on img at bounding box center [193, 68] width 5 height 5
type input "**********"
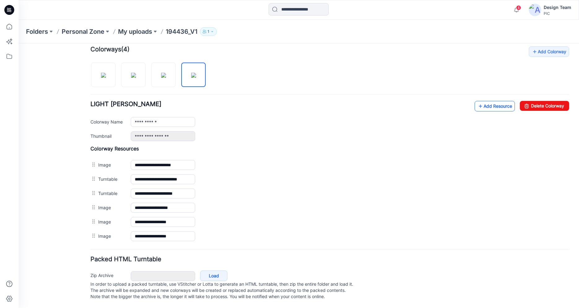
click at [478, 101] on icon at bounding box center [481, 106] width 6 height 10
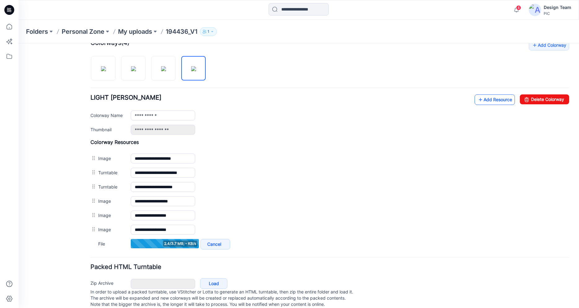
click at [478, 103] on icon at bounding box center [481, 100] width 6 height 10
click at [484, 101] on link "Add Resource" at bounding box center [495, 100] width 40 height 11
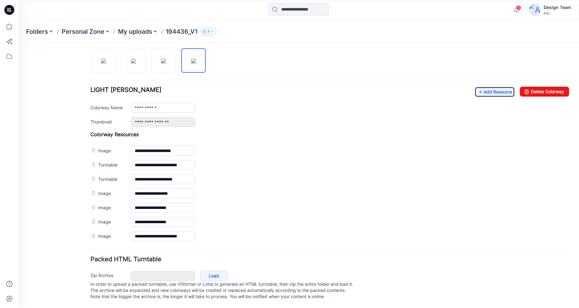
scroll to position [211, 0]
click at [500, 87] on link "Add Resource" at bounding box center [495, 92] width 40 height 11
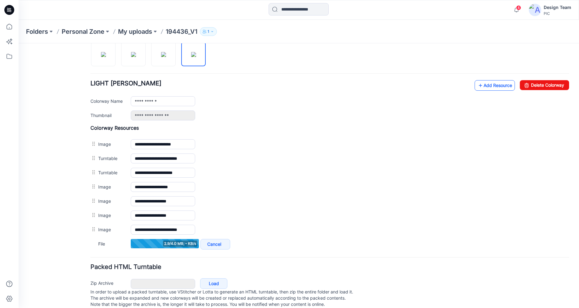
click at [475, 86] on link "Add Resource" at bounding box center [495, 85] width 40 height 11
click at [478, 84] on icon at bounding box center [481, 86] width 6 height 10
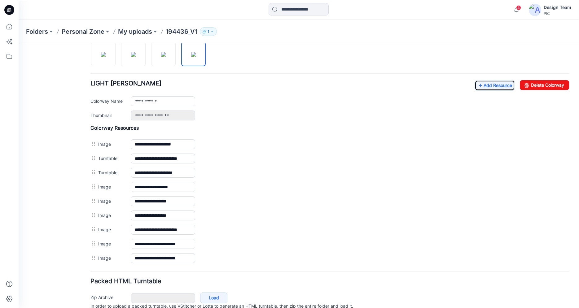
click at [7, 13] on icon at bounding box center [9, 10] width 10 height 10
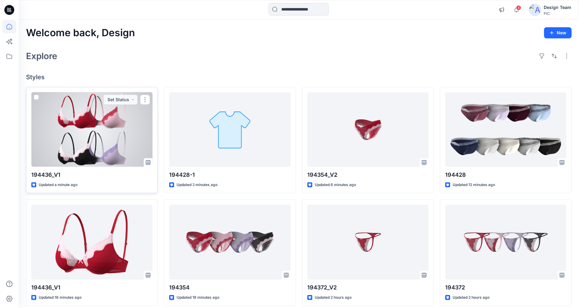
click at [99, 144] on div at bounding box center [91, 129] width 121 height 75
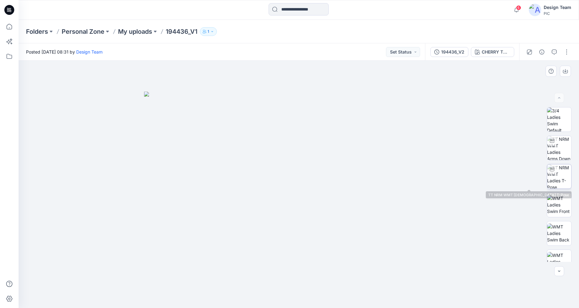
click at [554, 174] on div at bounding box center [552, 170] width 10 height 10
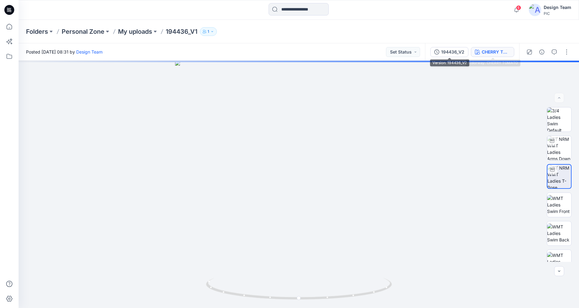
click at [483, 53] on div "CHERRY TOMATO" at bounding box center [496, 52] width 29 height 7
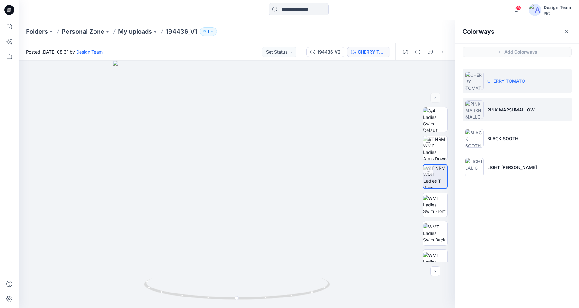
click at [493, 112] on p "PINK MARSHMALLOW" at bounding box center [511, 110] width 47 height 7
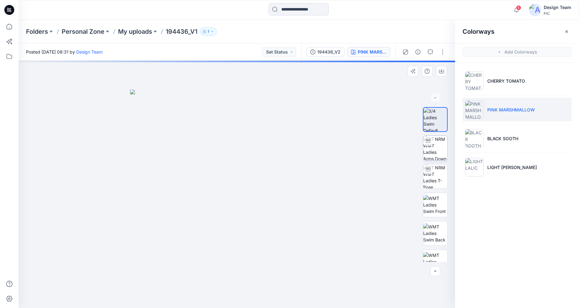
click at [443, 151] on img at bounding box center [435, 148] width 24 height 24
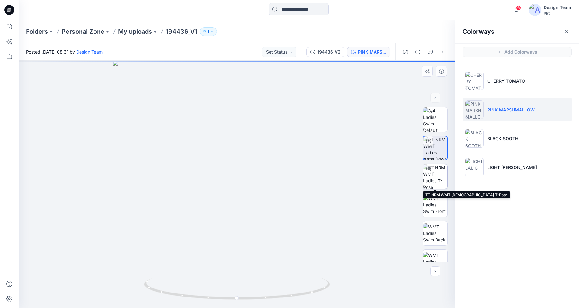
click at [436, 175] on img at bounding box center [435, 177] width 24 height 24
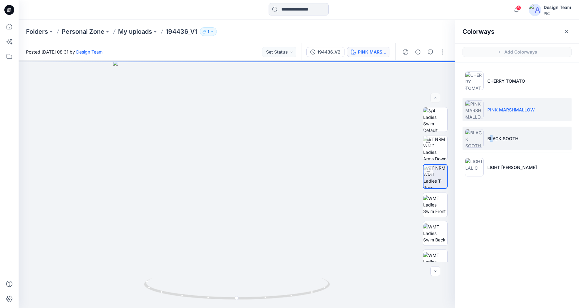
drag, startPoint x: 492, startPoint y: 139, endPoint x: 488, endPoint y: 135, distance: 5.3
click at [491, 139] on p "BLACK SOOTH" at bounding box center [503, 138] width 31 height 7
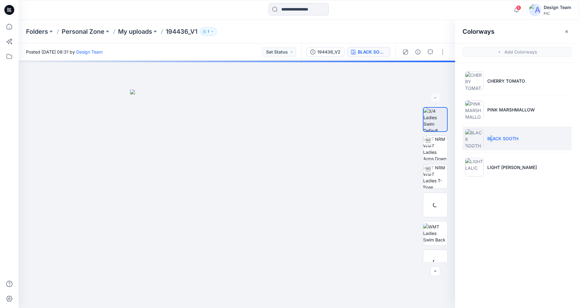
click at [472, 137] on img at bounding box center [474, 138] width 19 height 19
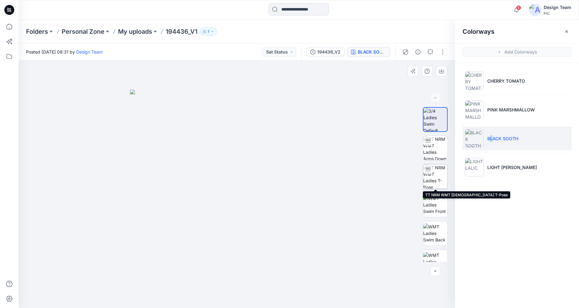
click at [437, 172] on img at bounding box center [435, 177] width 24 height 24
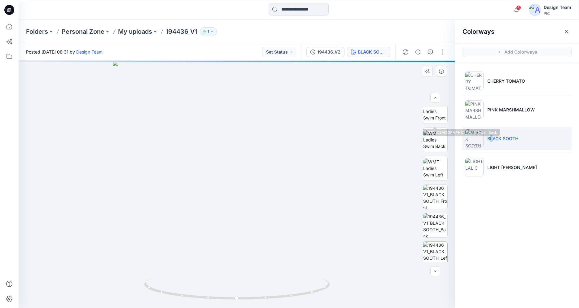
scroll to position [126, 0]
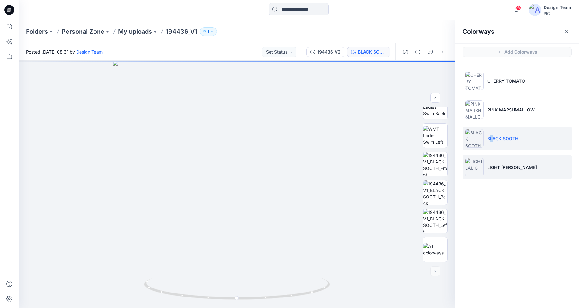
click at [469, 171] on img at bounding box center [474, 167] width 19 height 19
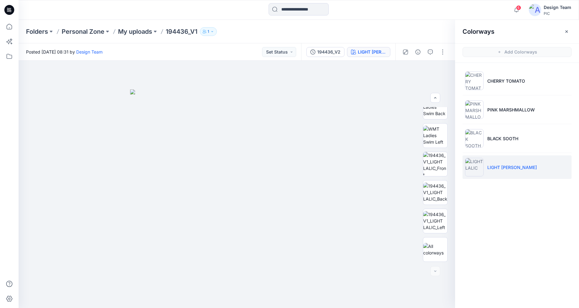
click at [494, 183] on ul "CHERRY TOMATO PINK MARSHMALLOW BLACK SOOTH LIGHT LALIC" at bounding box center [517, 124] width 124 height 122
click at [489, 136] on p "BLACK SOOTH" at bounding box center [503, 138] width 31 height 7
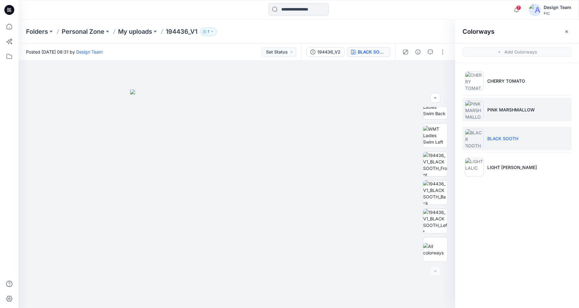
click at [504, 112] on p "PINK MARSHMALLOW" at bounding box center [511, 110] width 47 height 7
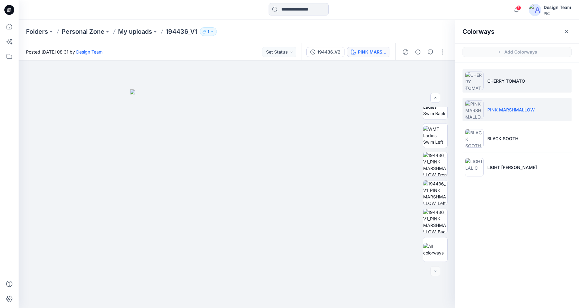
click at [492, 84] on li "CHERRY TOMATO" at bounding box center [517, 81] width 109 height 24
click at [495, 104] on li "PINK MARSHMALLOW" at bounding box center [517, 110] width 109 height 24
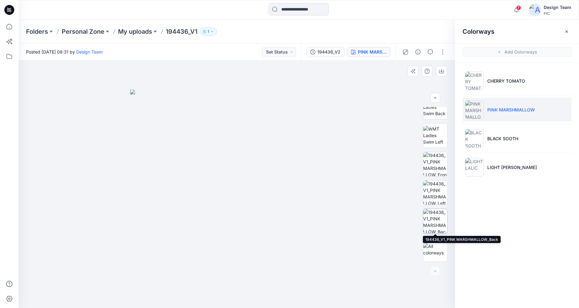
click at [433, 222] on img at bounding box center [435, 221] width 24 height 24
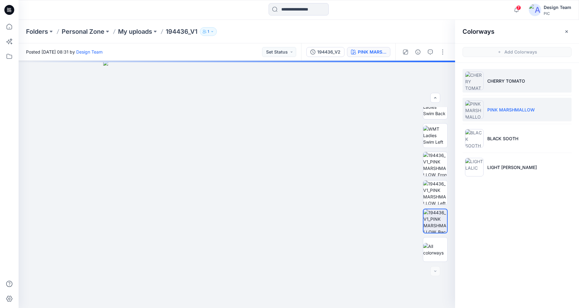
click at [502, 78] on p "CHERRY TOMATO" at bounding box center [507, 81] width 38 height 7
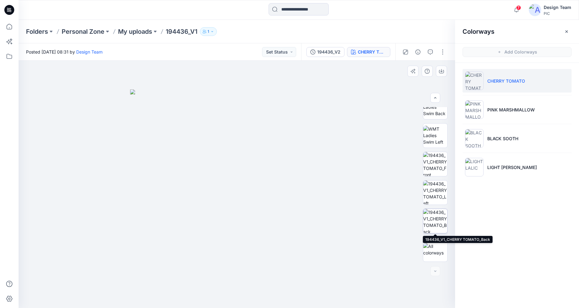
click at [437, 224] on img at bounding box center [435, 221] width 24 height 24
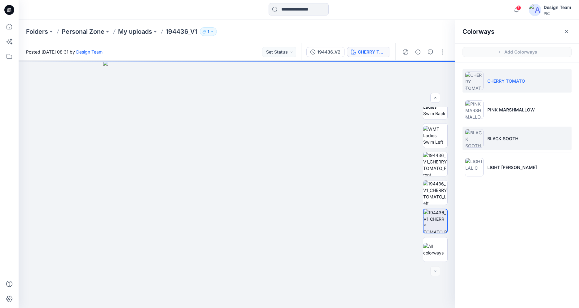
click at [494, 139] on p "BLACK SOOTH" at bounding box center [503, 138] width 31 height 7
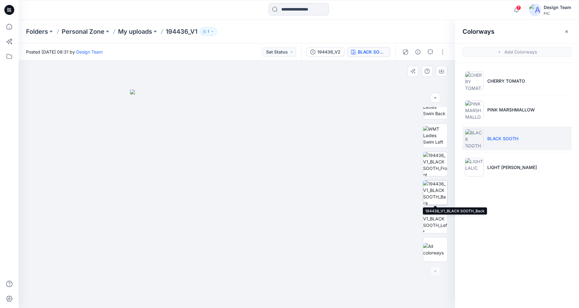
click at [441, 183] on img at bounding box center [435, 193] width 24 height 24
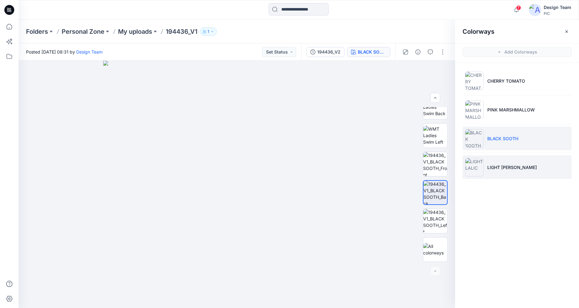
click at [501, 164] on li "LIGHT LALIC" at bounding box center [517, 168] width 109 height 24
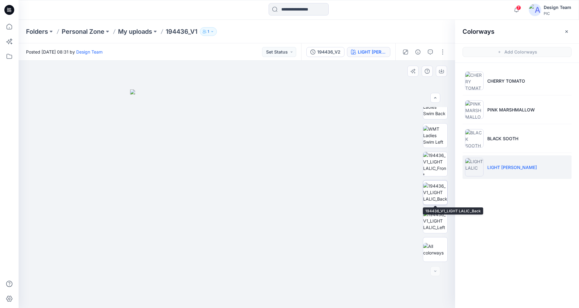
click at [443, 195] on img at bounding box center [435, 193] width 24 height 20
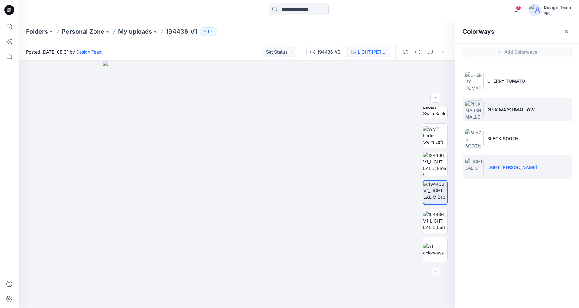
click at [495, 105] on li "PINK MARSHMALLOW" at bounding box center [517, 110] width 109 height 24
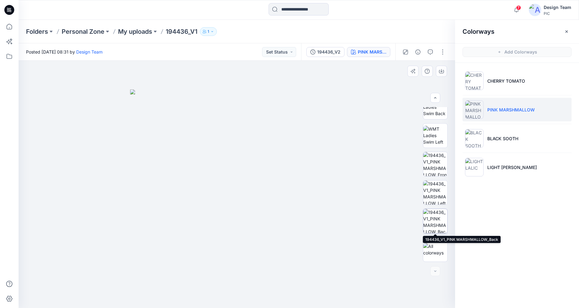
click at [429, 216] on img at bounding box center [435, 221] width 24 height 24
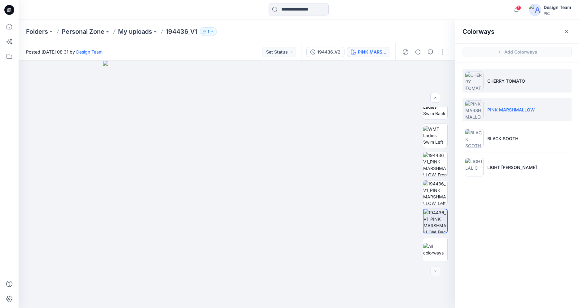
click at [504, 87] on li "CHERRY TOMATO" at bounding box center [517, 81] width 109 height 24
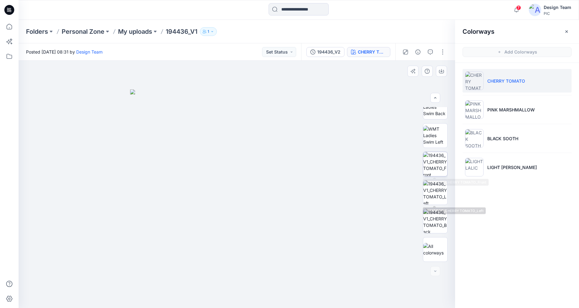
click at [438, 172] on img at bounding box center [435, 164] width 24 height 24
drag, startPoint x: 237, startPoint y: 259, endPoint x: 235, endPoint y: 183, distance: 76.0
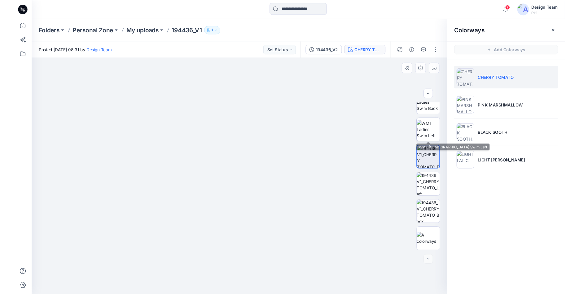
scroll to position [0, 0]
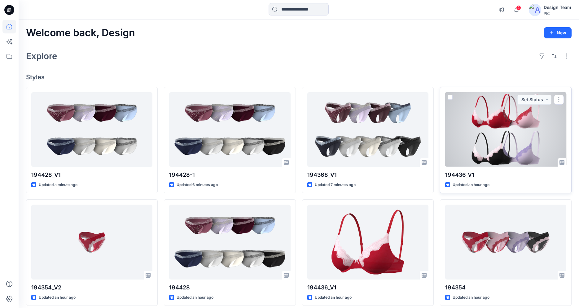
click at [498, 140] on div at bounding box center [505, 129] width 121 height 75
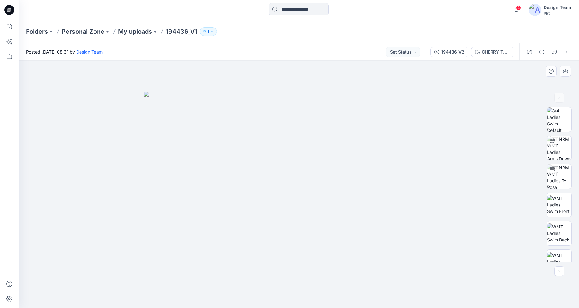
drag, startPoint x: 117, startPoint y: 229, endPoint x: -14, endPoint y: 266, distance: 136.2
click at [548, 149] on img at bounding box center [559, 148] width 24 height 24
click at [6, 8] on icon at bounding box center [9, 10] width 10 height 10
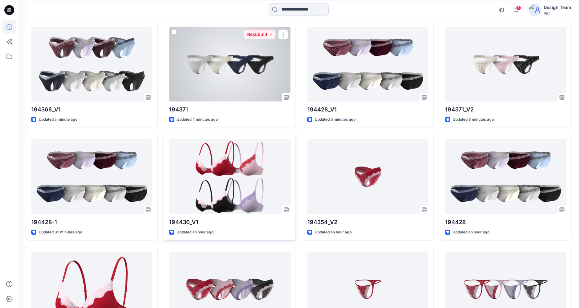
scroll to position [74, 0]
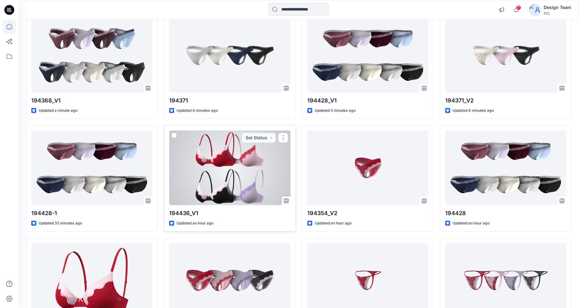
click at [229, 185] on div at bounding box center [229, 167] width 121 height 75
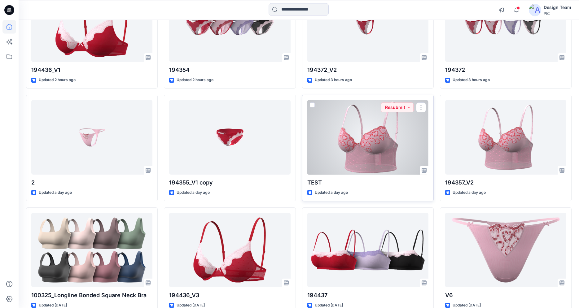
scroll to position [401, 0]
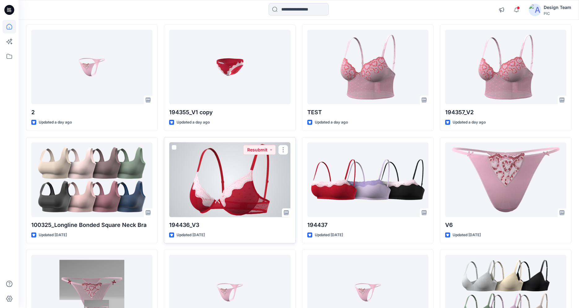
click at [248, 201] on div at bounding box center [229, 180] width 121 height 75
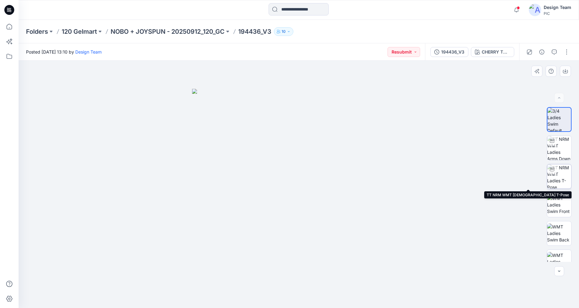
click at [560, 176] on img at bounding box center [559, 177] width 24 height 24
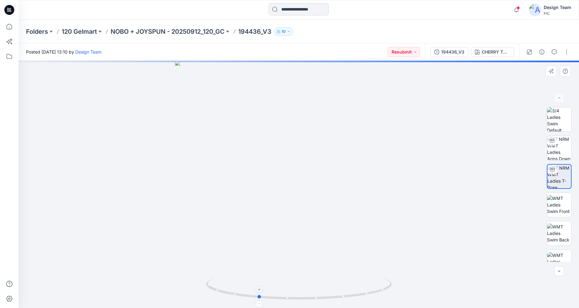
drag, startPoint x: 342, startPoint y: 297, endPoint x: 303, endPoint y: 286, distance: 41.6
click at [303, 286] on icon at bounding box center [300, 289] width 188 height 23
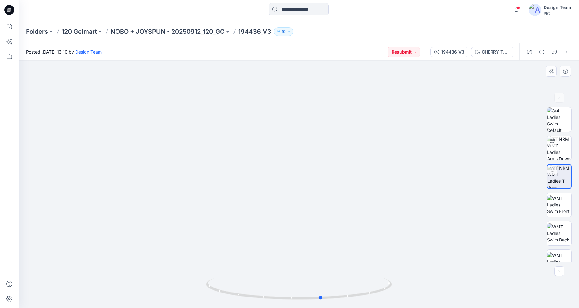
drag, startPoint x: 230, startPoint y: 296, endPoint x: 295, endPoint y: 308, distance: 66.1
click at [294, 308] on div at bounding box center [299, 292] width 186 height 31
